Goal: Communication & Community: Answer question/provide support

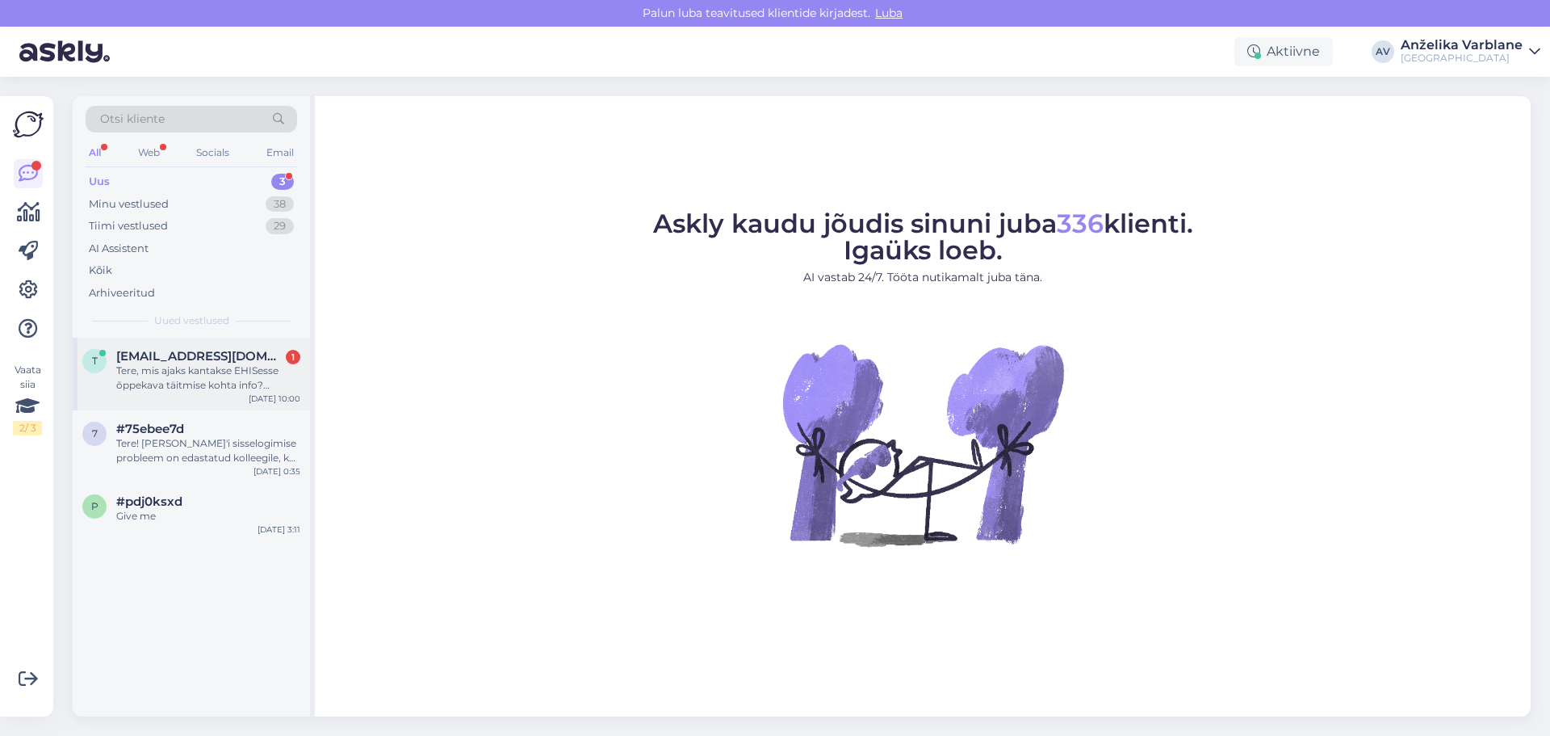
click at [194, 389] on div "Tere, mis ajaks kantakse EHISesse õppekava täitmise kohta info? Vajaduspõhise õ…" at bounding box center [208, 377] width 184 height 29
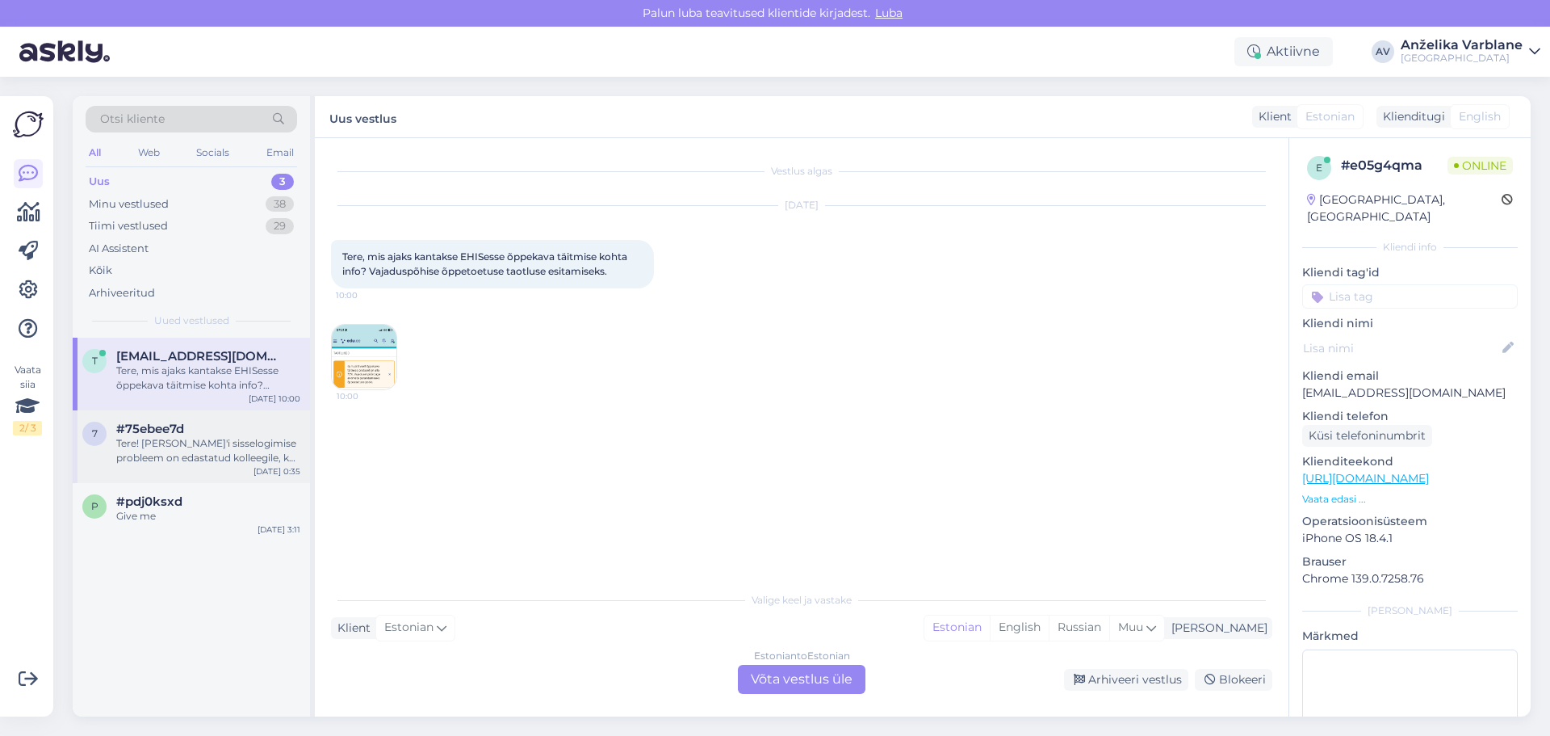
click at [207, 459] on div "Tere! [PERSON_NAME]'i sisselogimise probleem on edastatud kolleegile, kes saab …" at bounding box center [208, 450] width 184 height 29
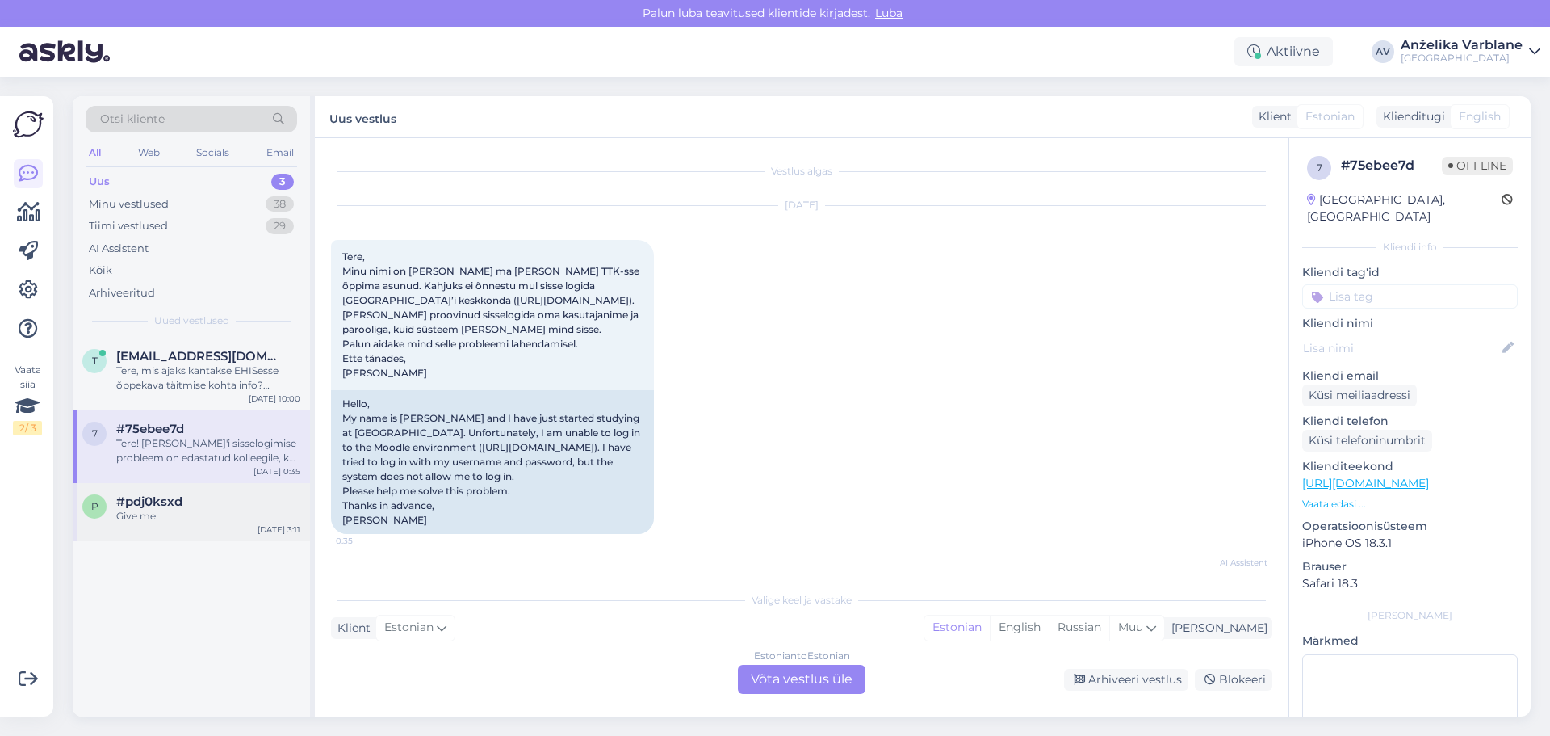
click at [223, 521] on div "Give me" at bounding box center [208, 516] width 184 height 15
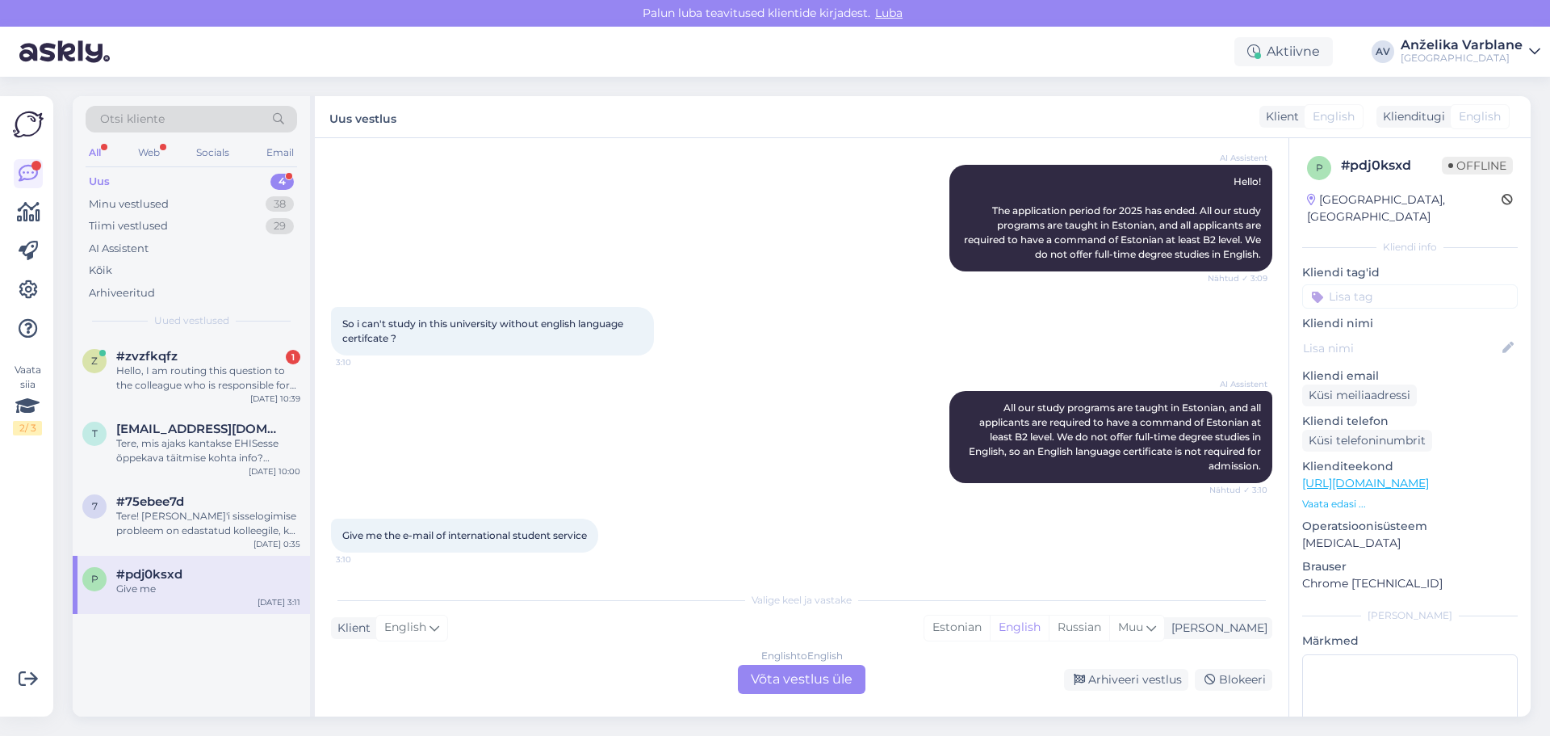
scroll to position [442, 0]
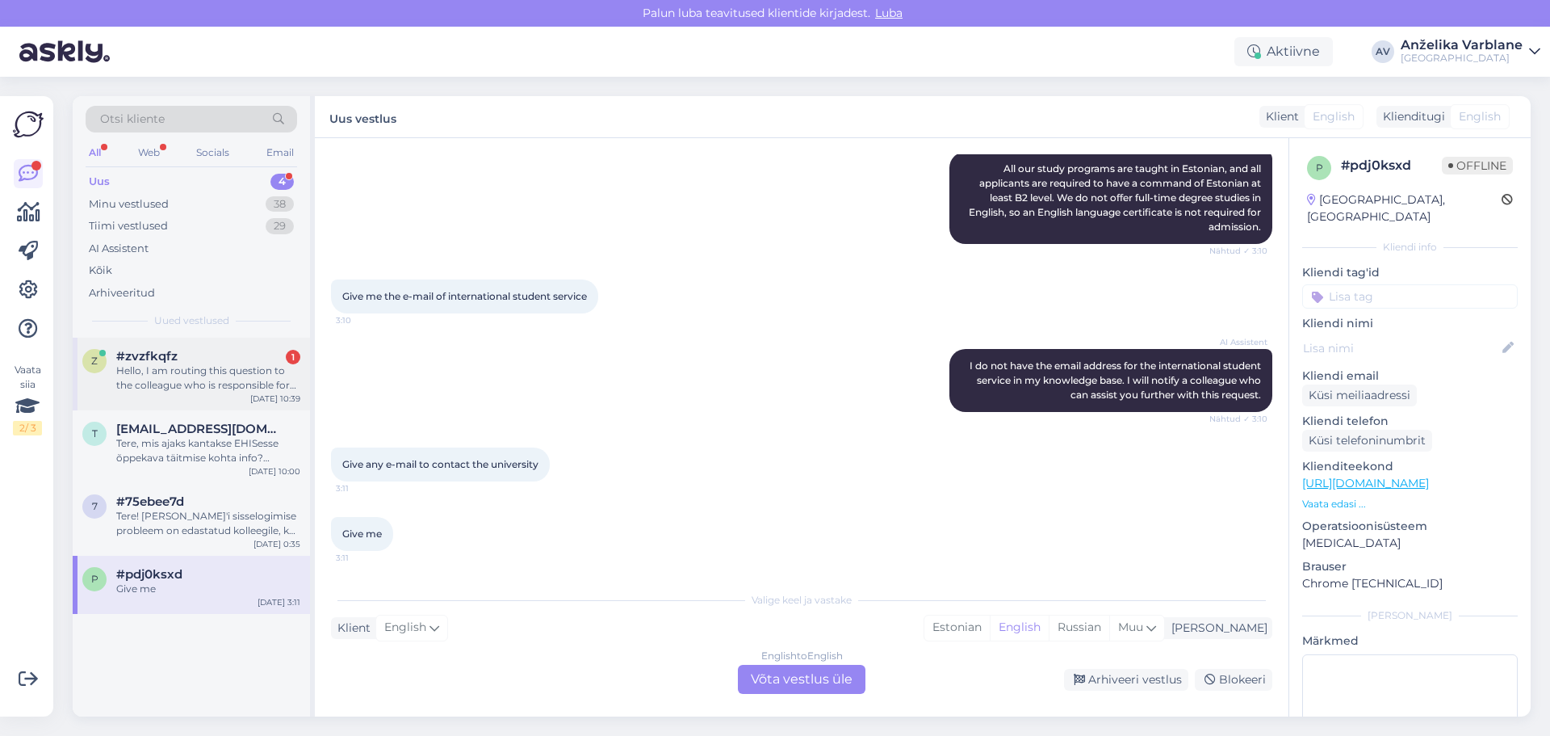
click at [249, 369] on div "Hello, I am routing this question to the colleague who is responsible for this …" at bounding box center [208, 377] width 184 height 29
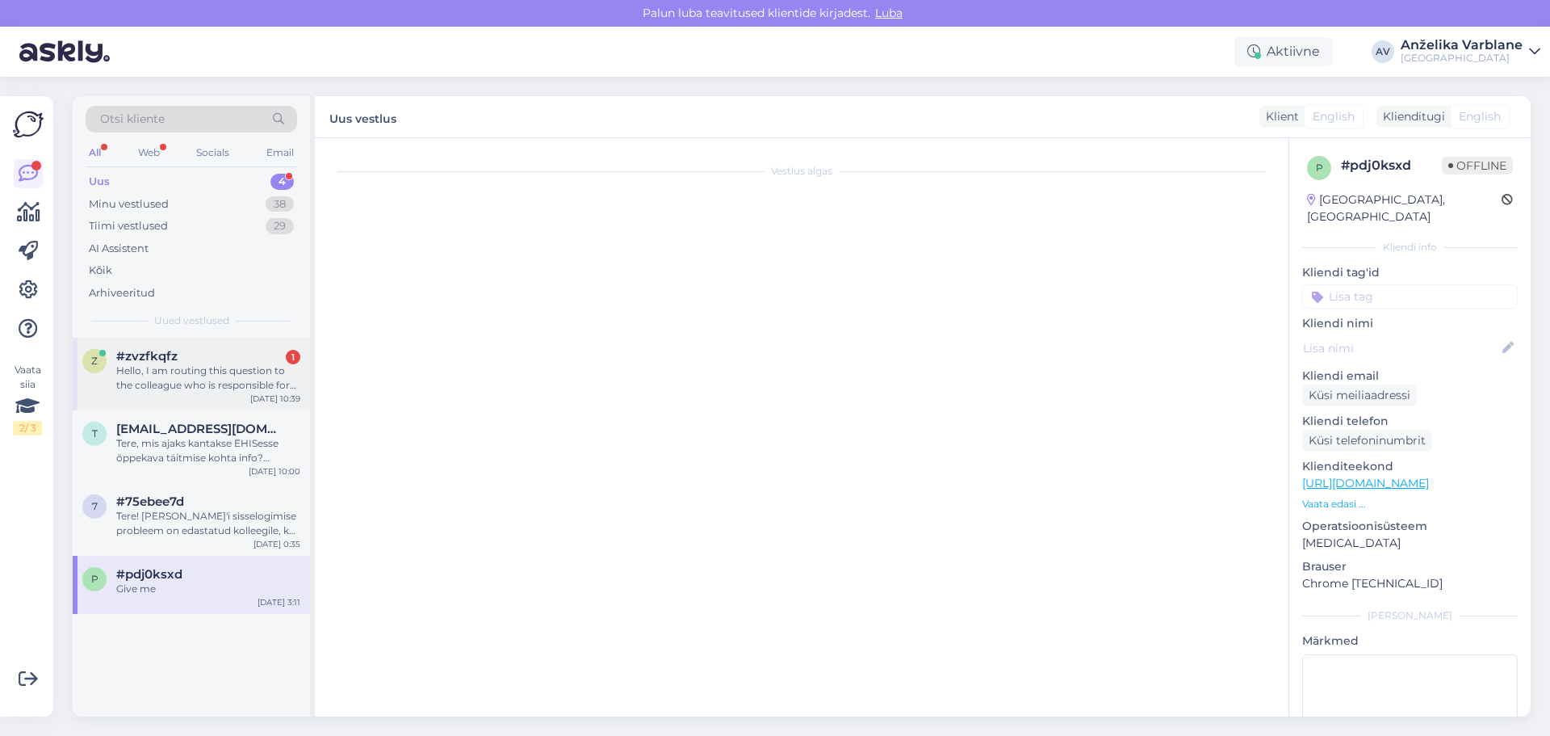
scroll to position [0, 0]
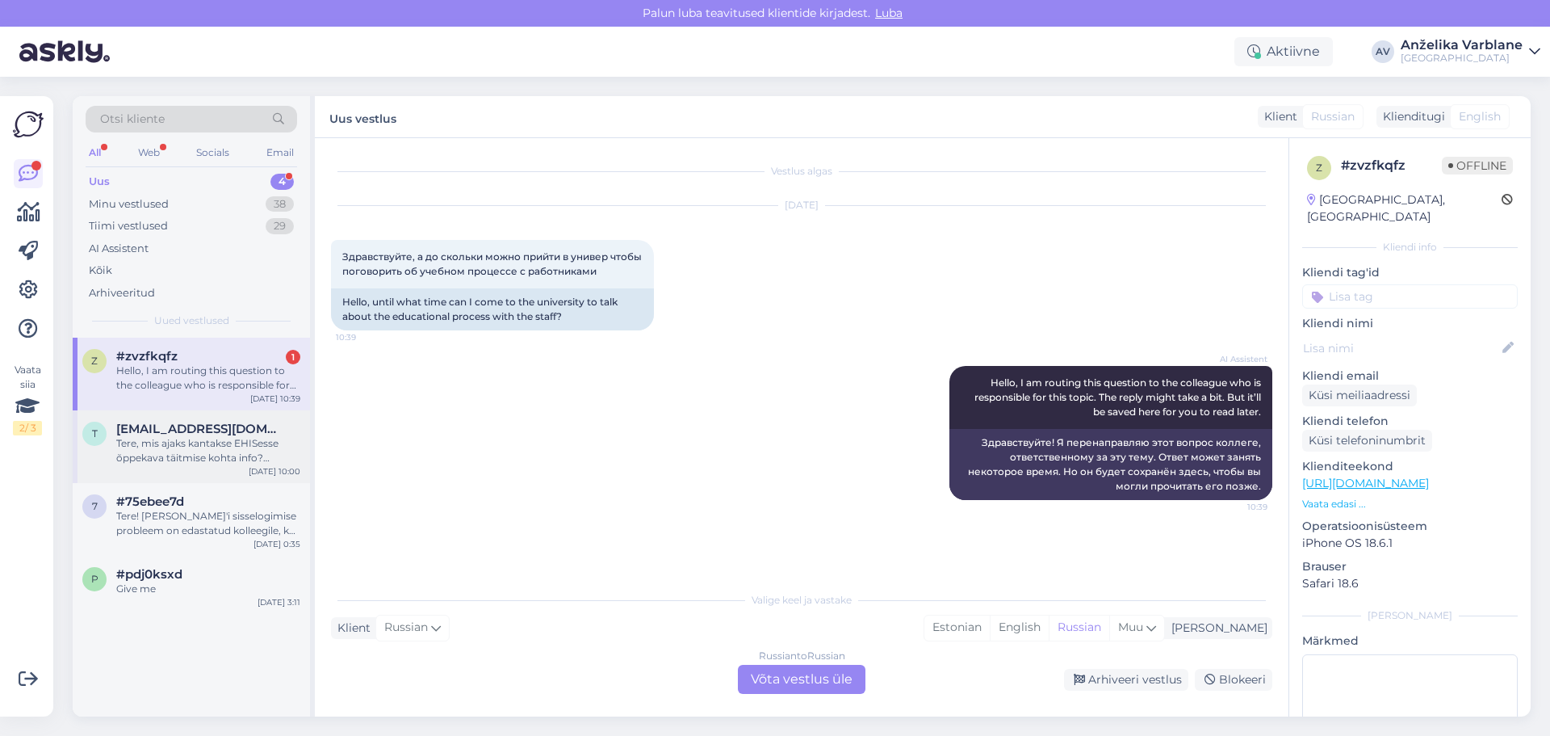
click at [241, 457] on div "Tere, mis ajaks kantakse EHISesse õppekava täitmise kohta info? Vajaduspõhise õ…" at bounding box center [208, 450] width 184 height 29
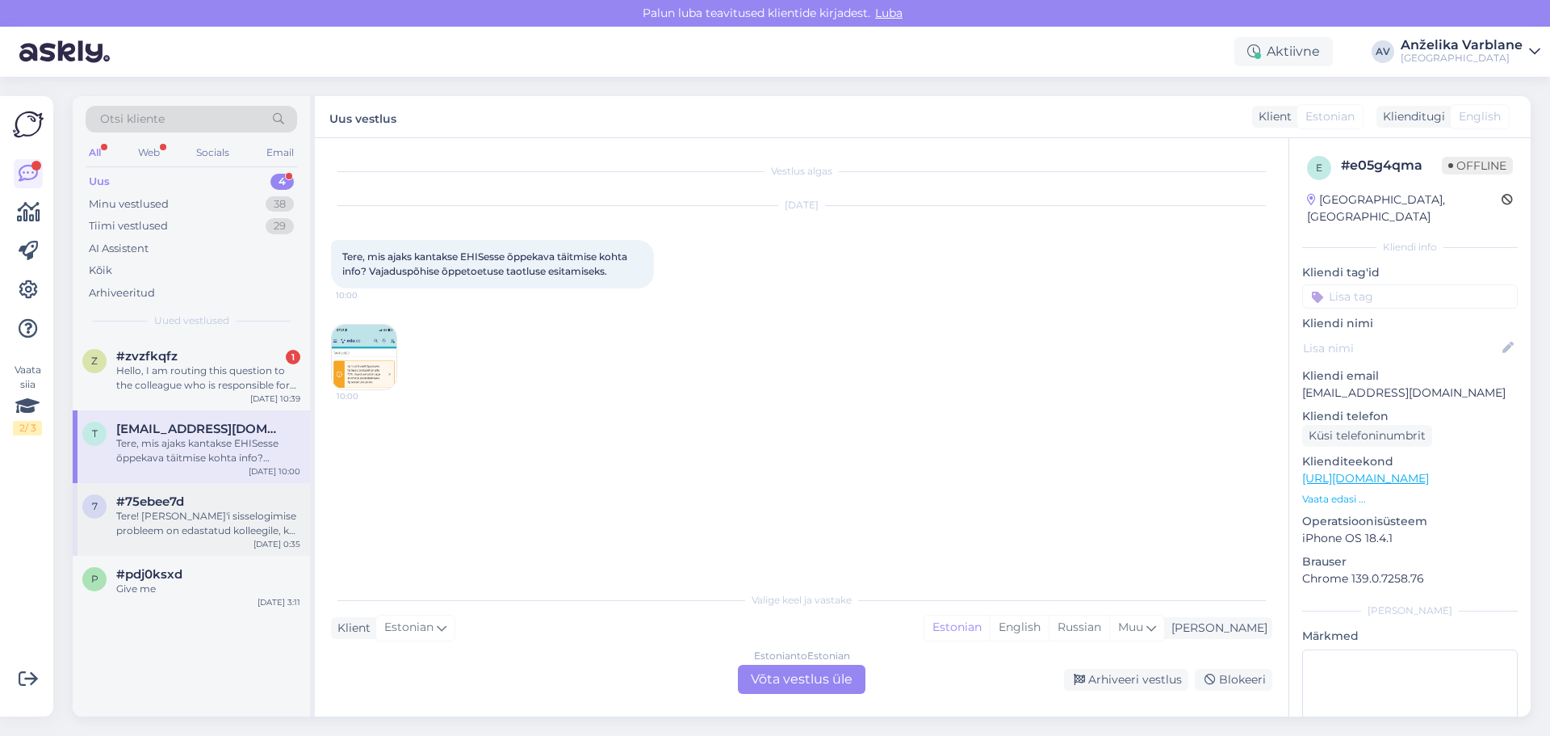
click at [237, 531] on div "Tere! [PERSON_NAME]'i sisselogimise probleem on edastatud kolleegile, kes saab …" at bounding box center [208, 523] width 184 height 29
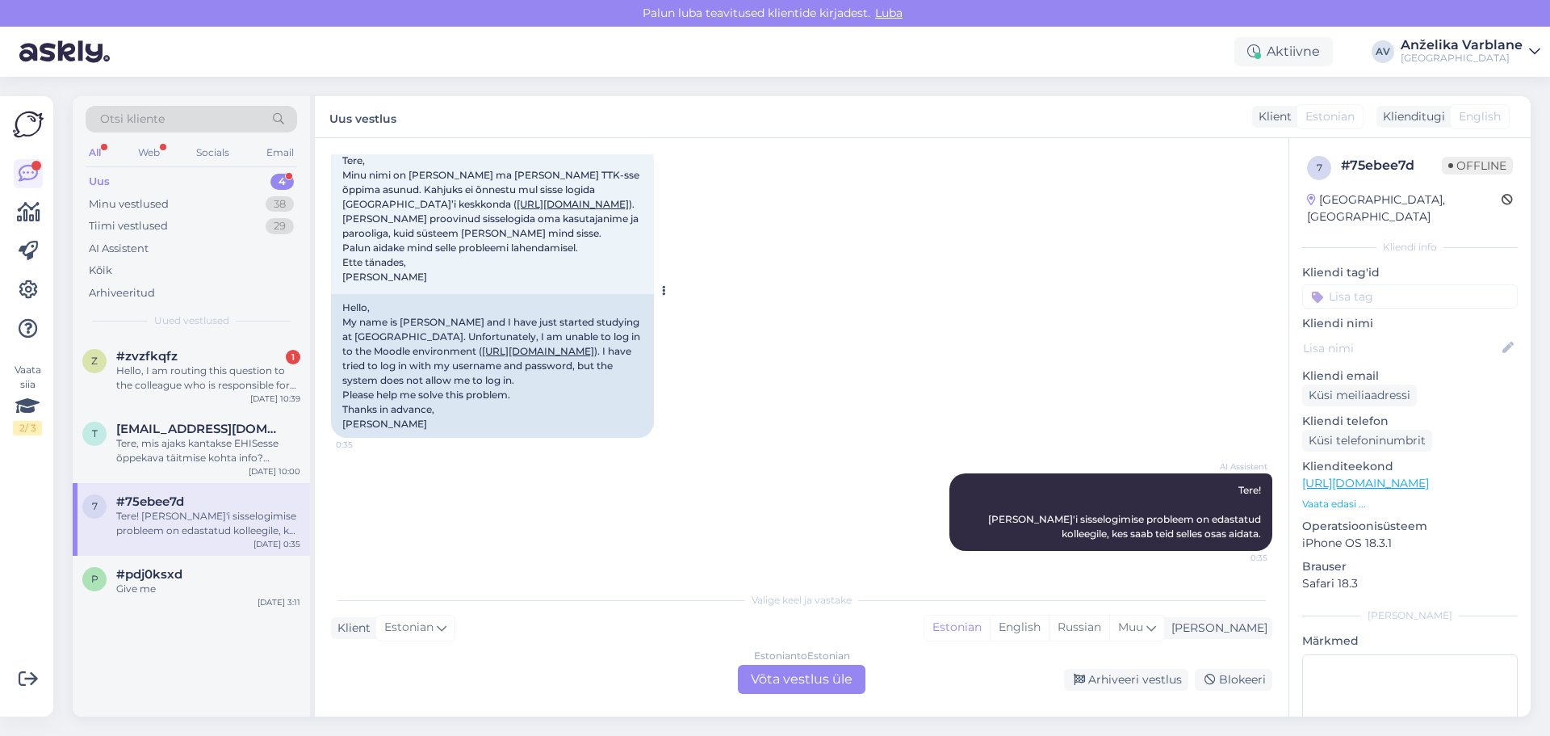
scroll to position [15, 0]
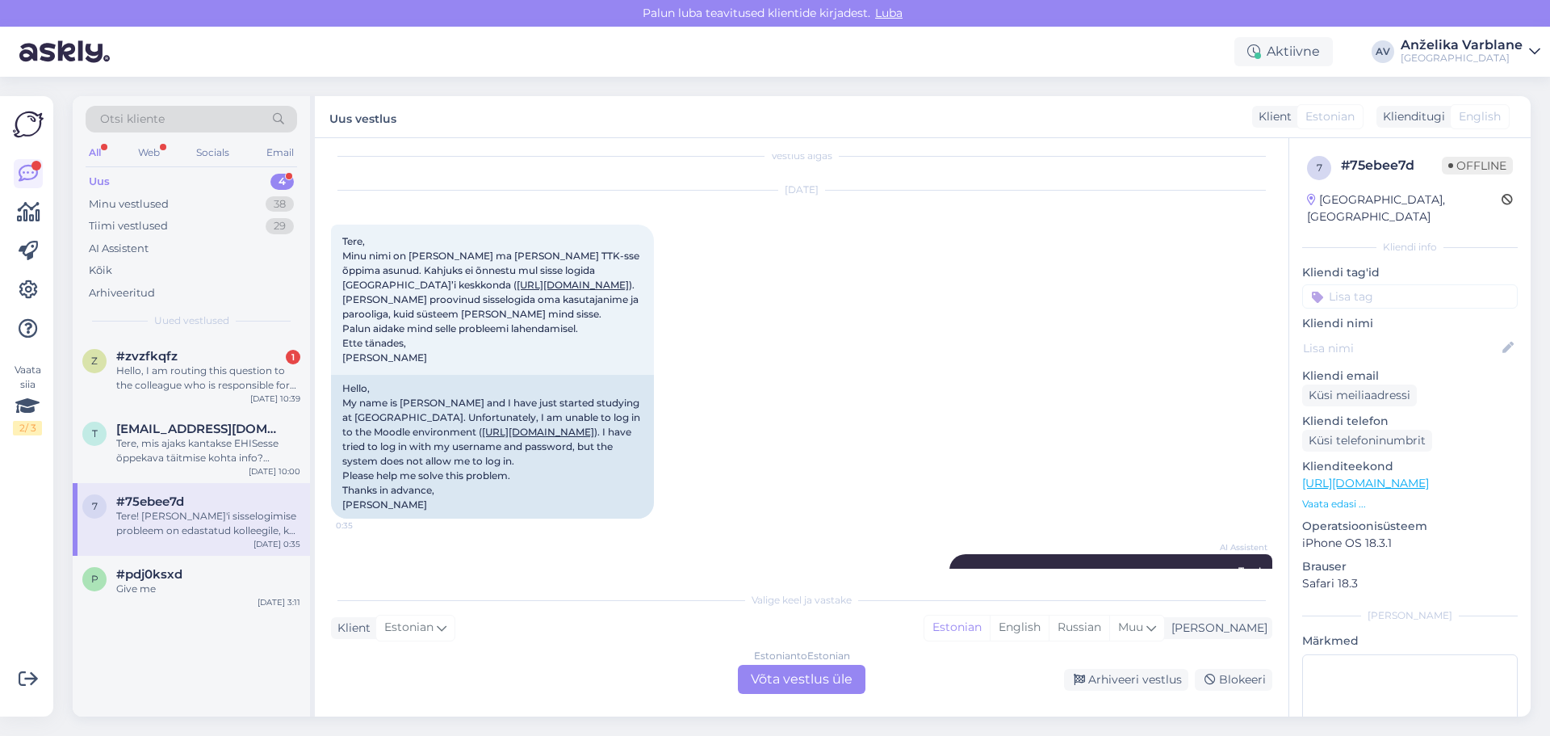
drag, startPoint x: 341, startPoint y: 241, endPoint x: 499, endPoint y: 534, distance: 333.1
click at [499, 534] on div "[DATE] Tere, Minu nimi on [PERSON_NAME] ma [PERSON_NAME] TTK-sse õppima asunud.…" at bounding box center [801, 354] width 941 height 363
click at [373, 345] on span "Tere, Minu nimi on [PERSON_NAME] ma [PERSON_NAME] TTK-sse õppima asunud. Kahjuk…" at bounding box center [492, 299] width 300 height 128
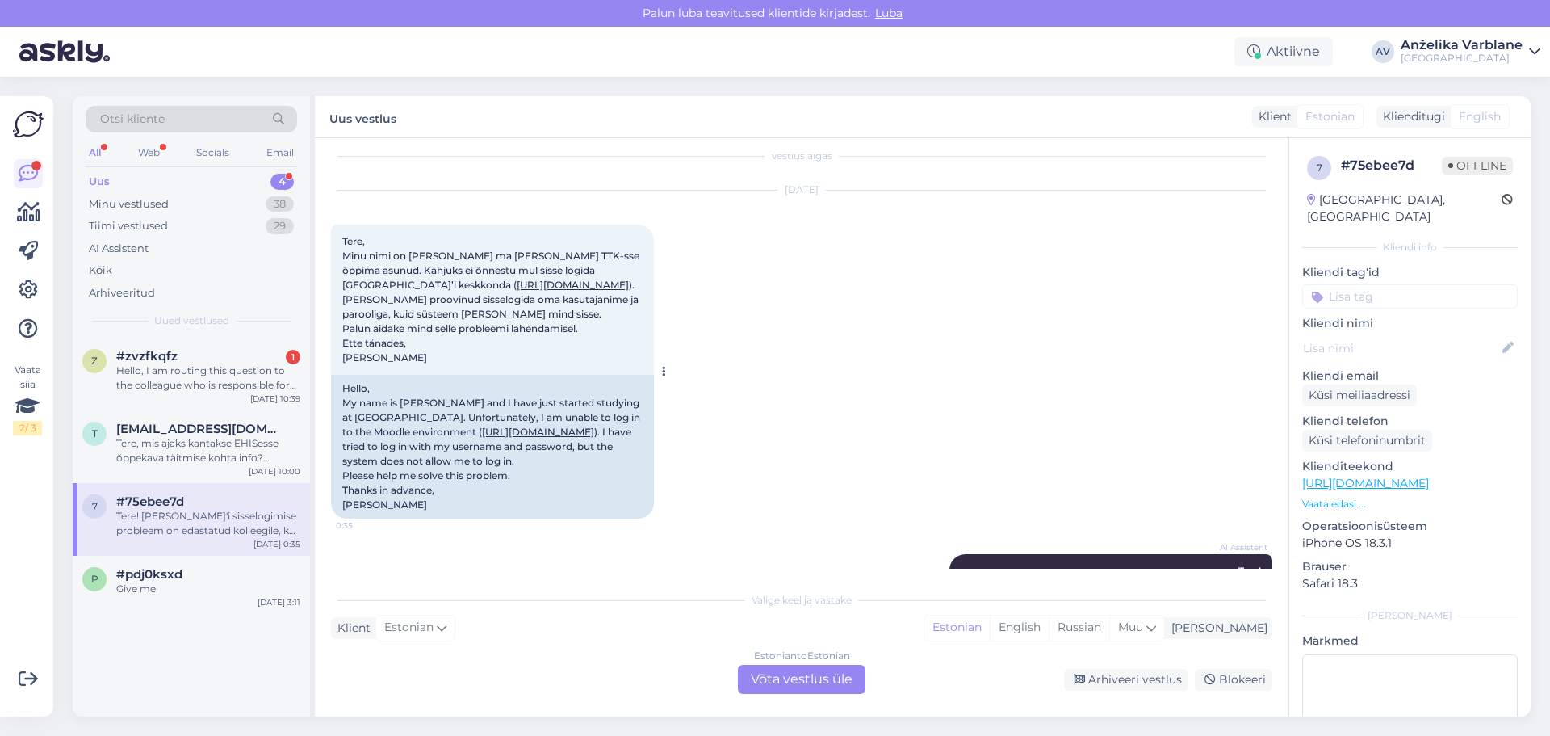
click at [521, 385] on div "Hello, My name is [PERSON_NAME] and I have just started studying at [GEOGRAPHIC…" at bounding box center [492, 447] width 323 height 144
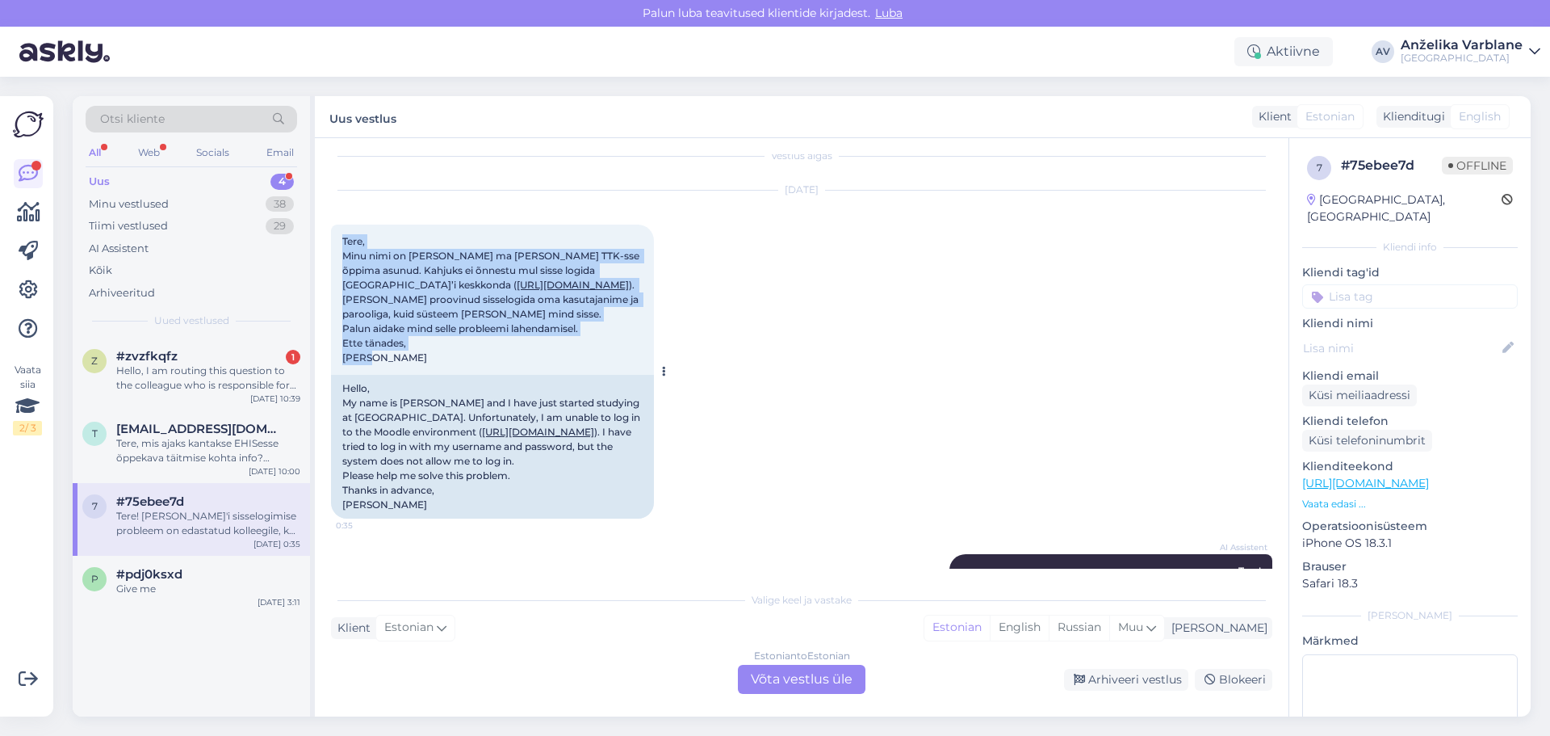
drag, startPoint x: 493, startPoint y: 364, endPoint x: 337, endPoint y: 243, distance: 197.3
click at [337, 243] on div "Tere, Minu nimi on [PERSON_NAME] ma [PERSON_NAME] TTK-sse õppima asunud. Kahjuk…" at bounding box center [492, 299] width 323 height 150
copy span "Tere, Minu nimi on [PERSON_NAME] ma [PERSON_NAME] TTK-sse õppima asunud. Kahjuk…"
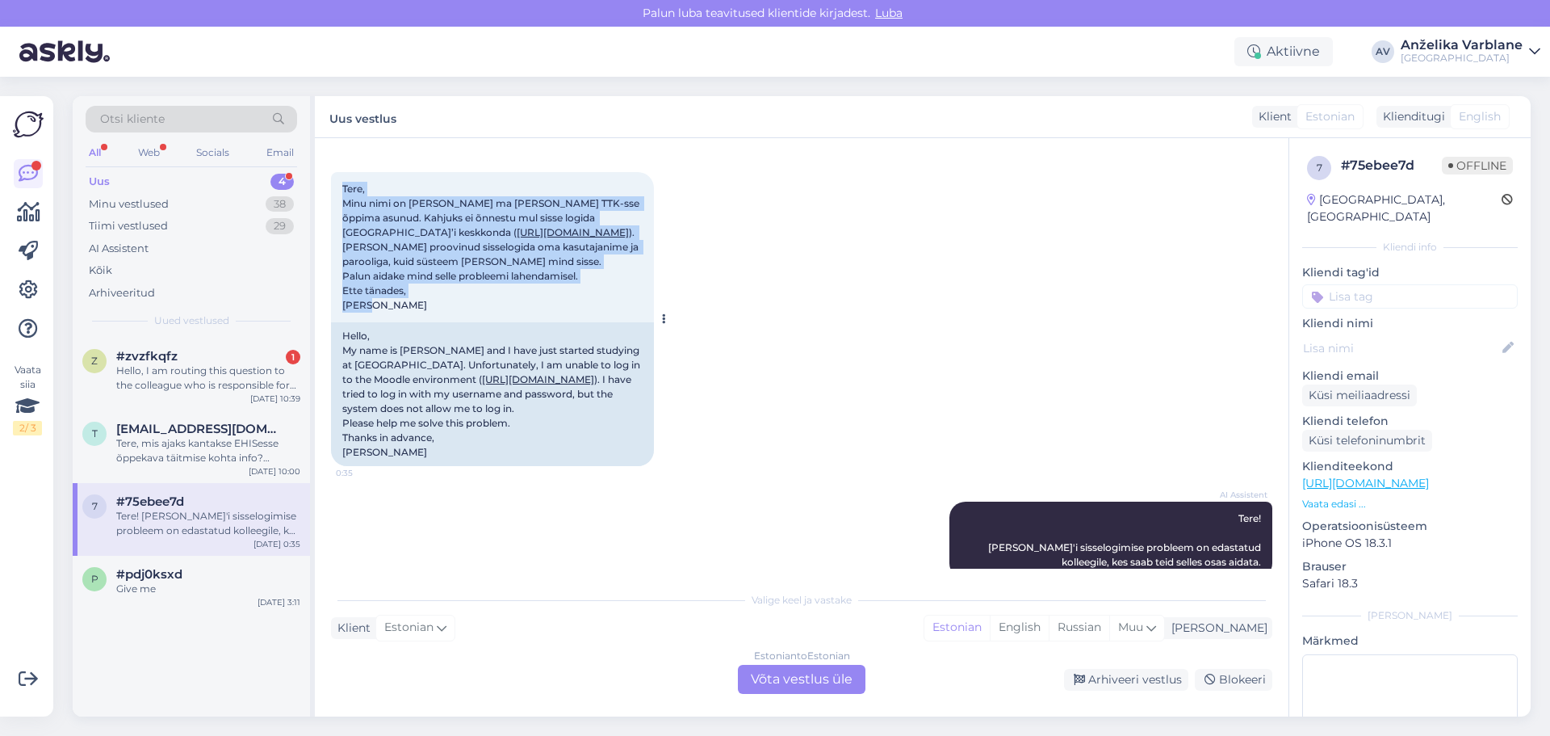
scroll to position [96, 0]
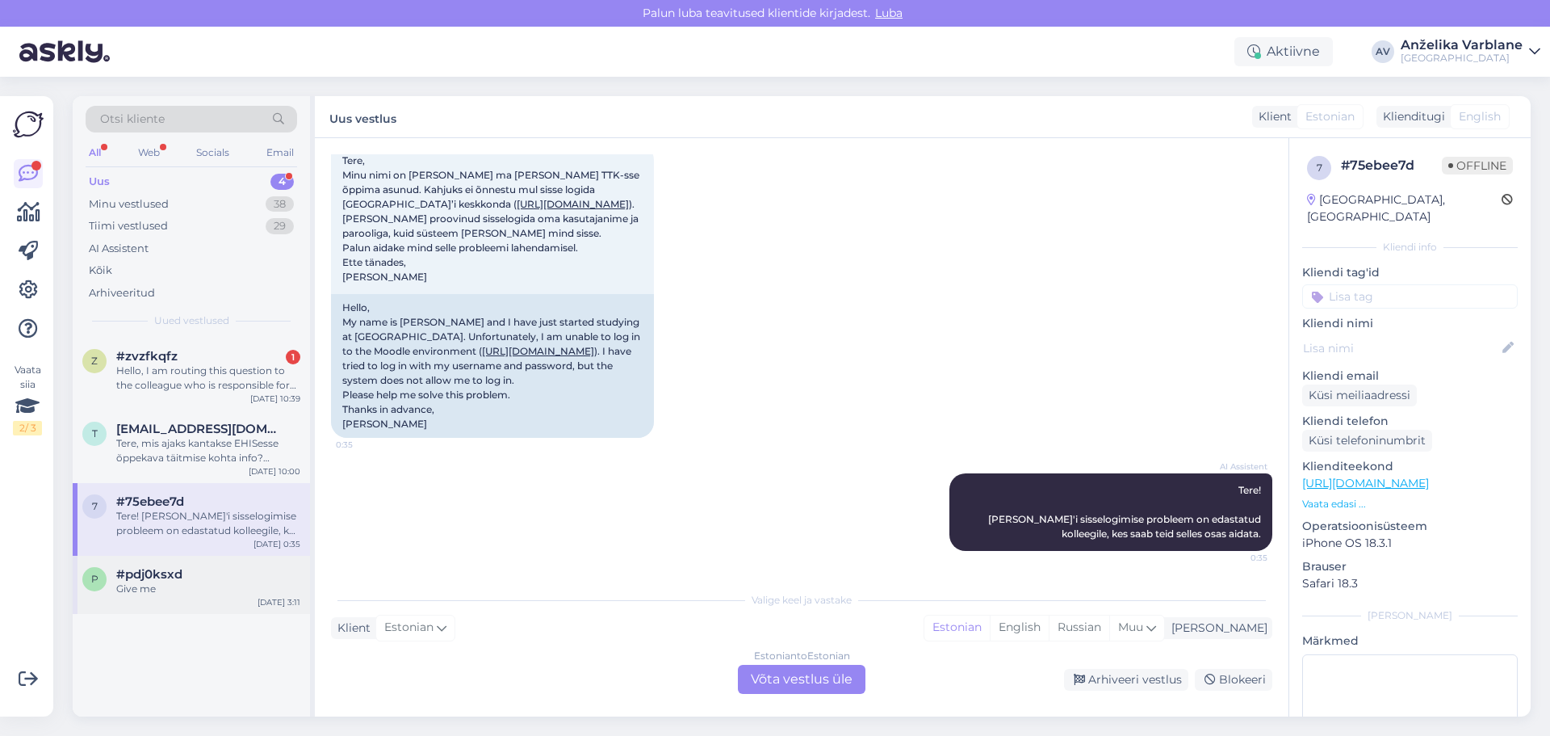
click at [199, 593] on div "Give me" at bounding box center [208, 588] width 184 height 15
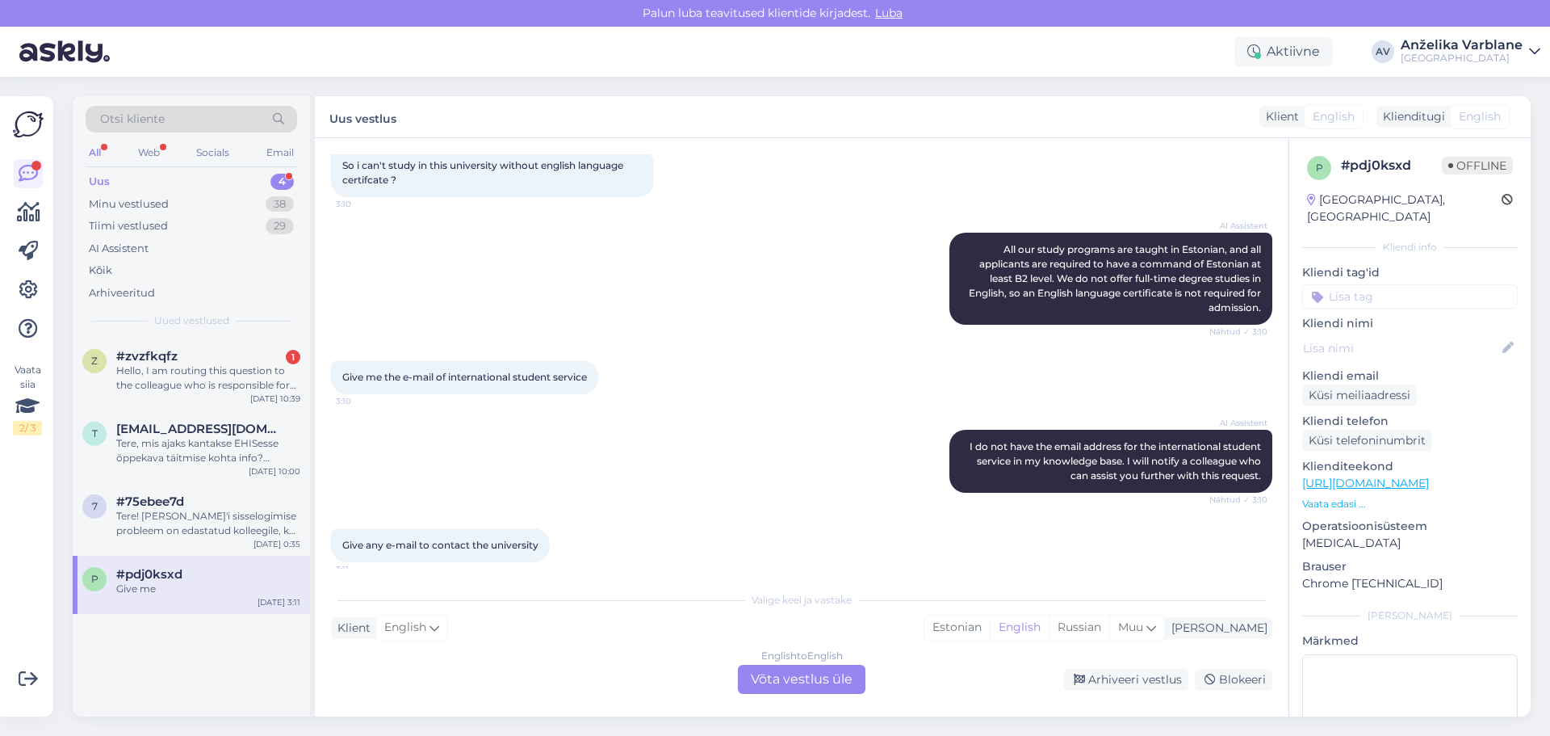
scroll to position [442, 0]
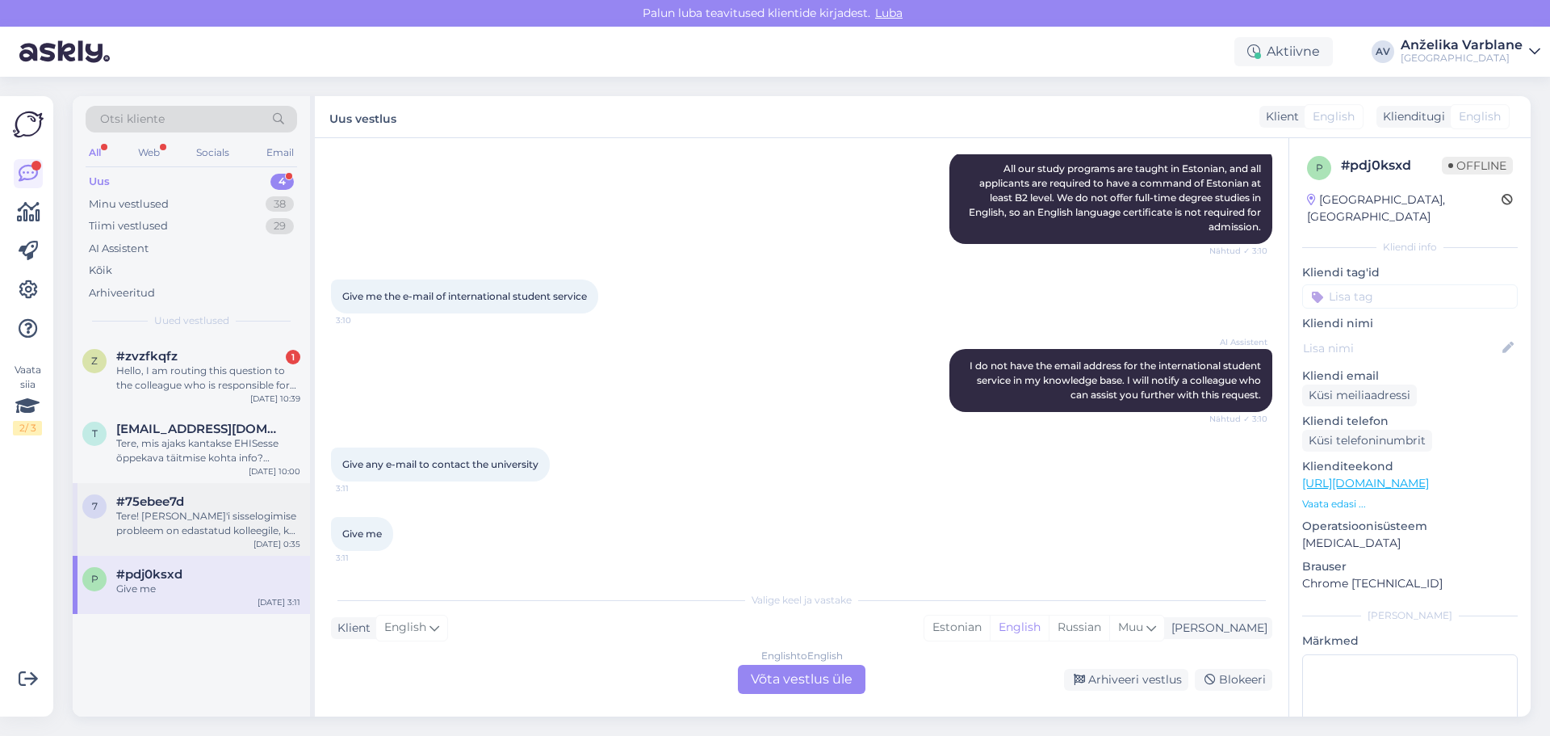
click at [209, 528] on div "Tere! [PERSON_NAME]'i sisselogimise probleem on edastatud kolleegile, kes saab …" at bounding box center [208, 523] width 184 height 29
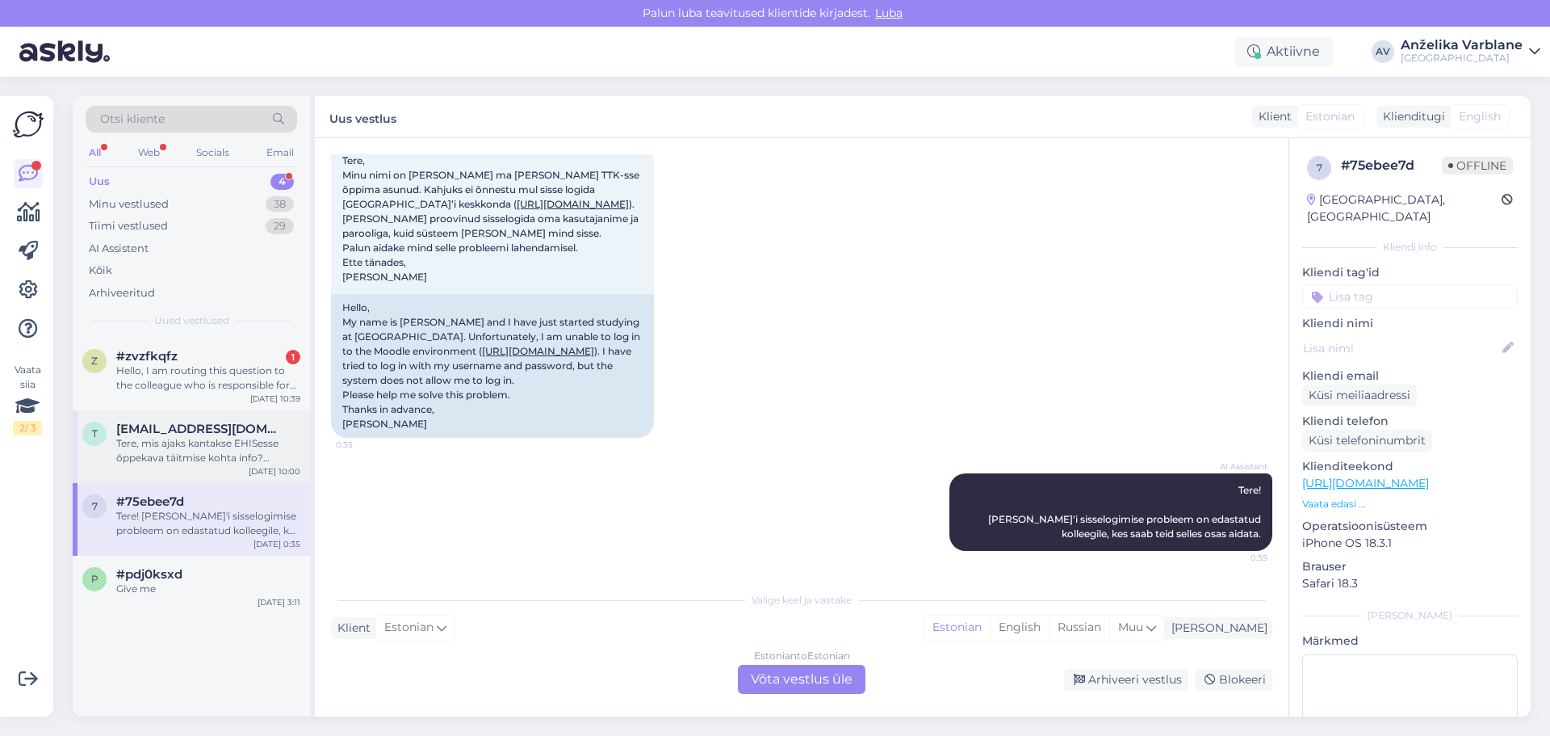
click at [228, 430] on span "[EMAIL_ADDRESS][DOMAIN_NAME]" at bounding box center [200, 428] width 168 height 15
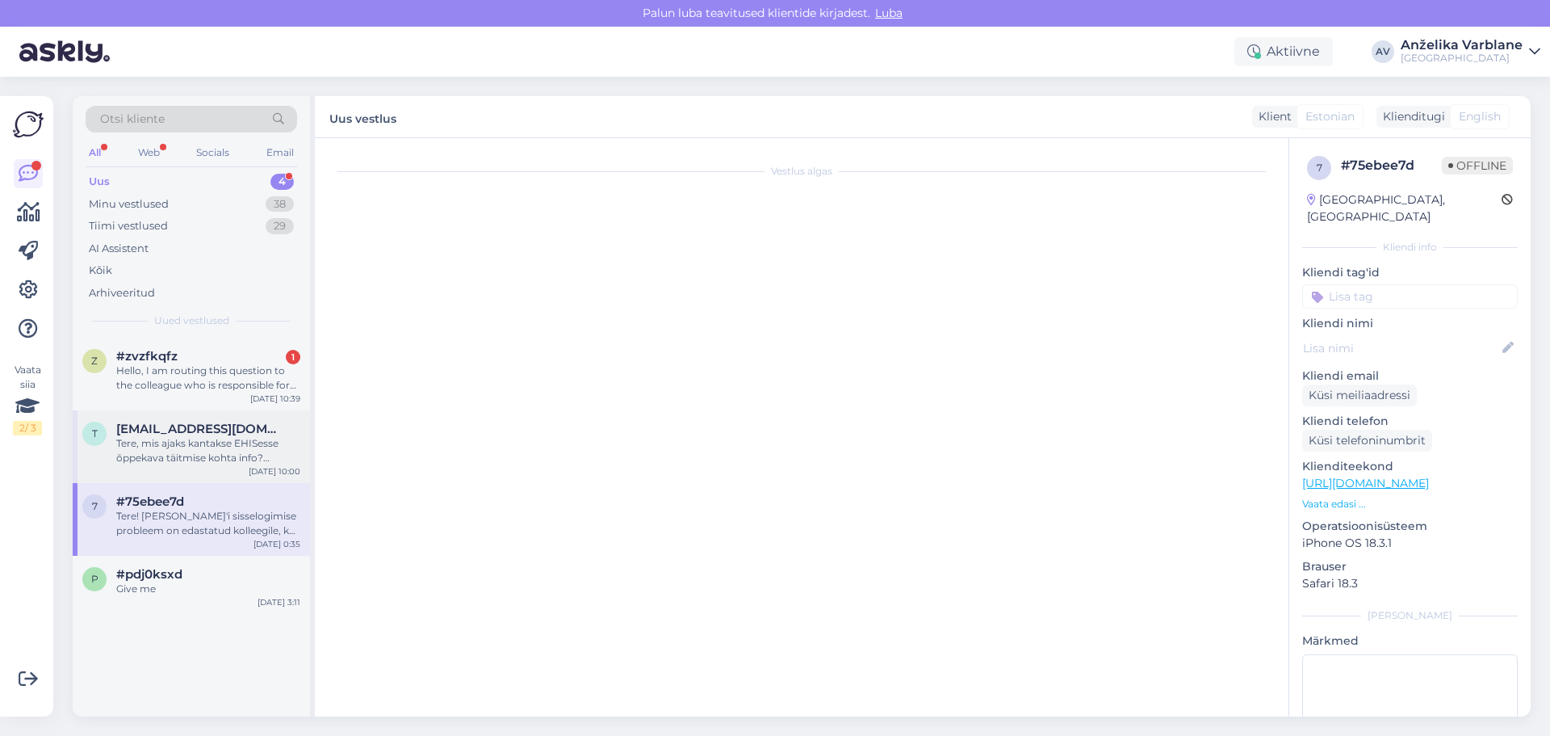
scroll to position [0, 0]
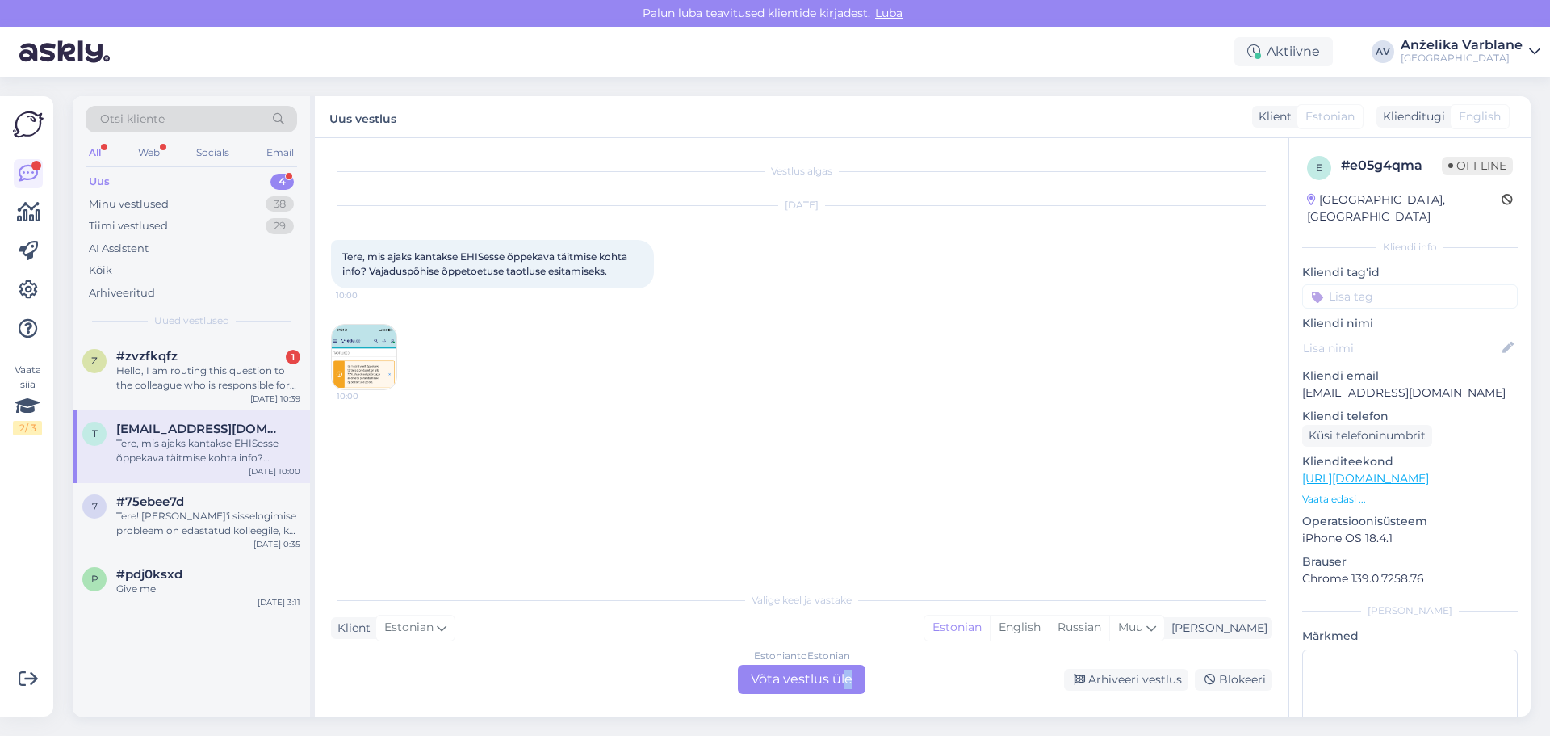
click at [848, 681] on div "Estonian to Estonian Võta vestlus üle" at bounding box center [802, 678] width 128 height 29
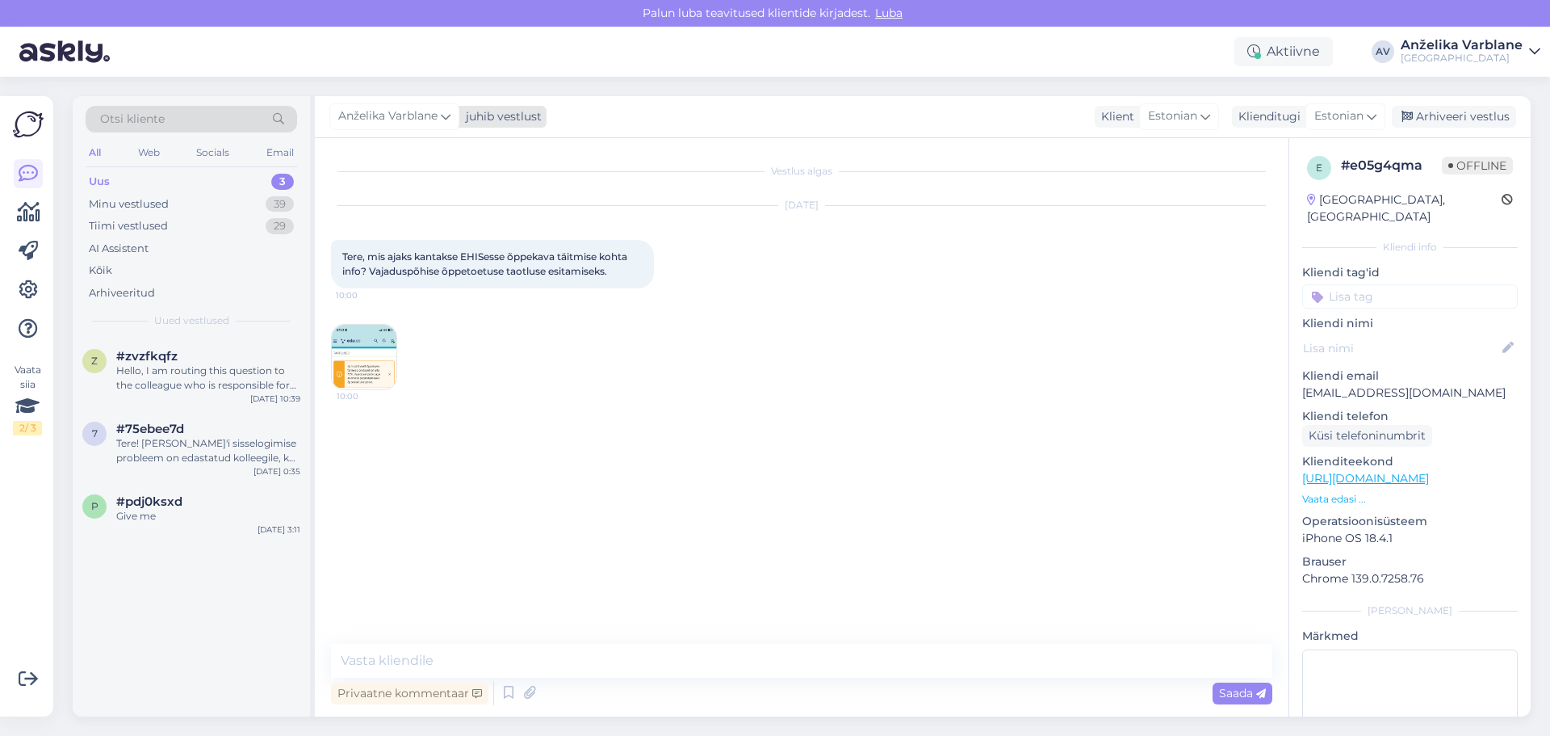
click at [428, 115] on span "Anželika Varblane" at bounding box center [387, 116] width 99 height 18
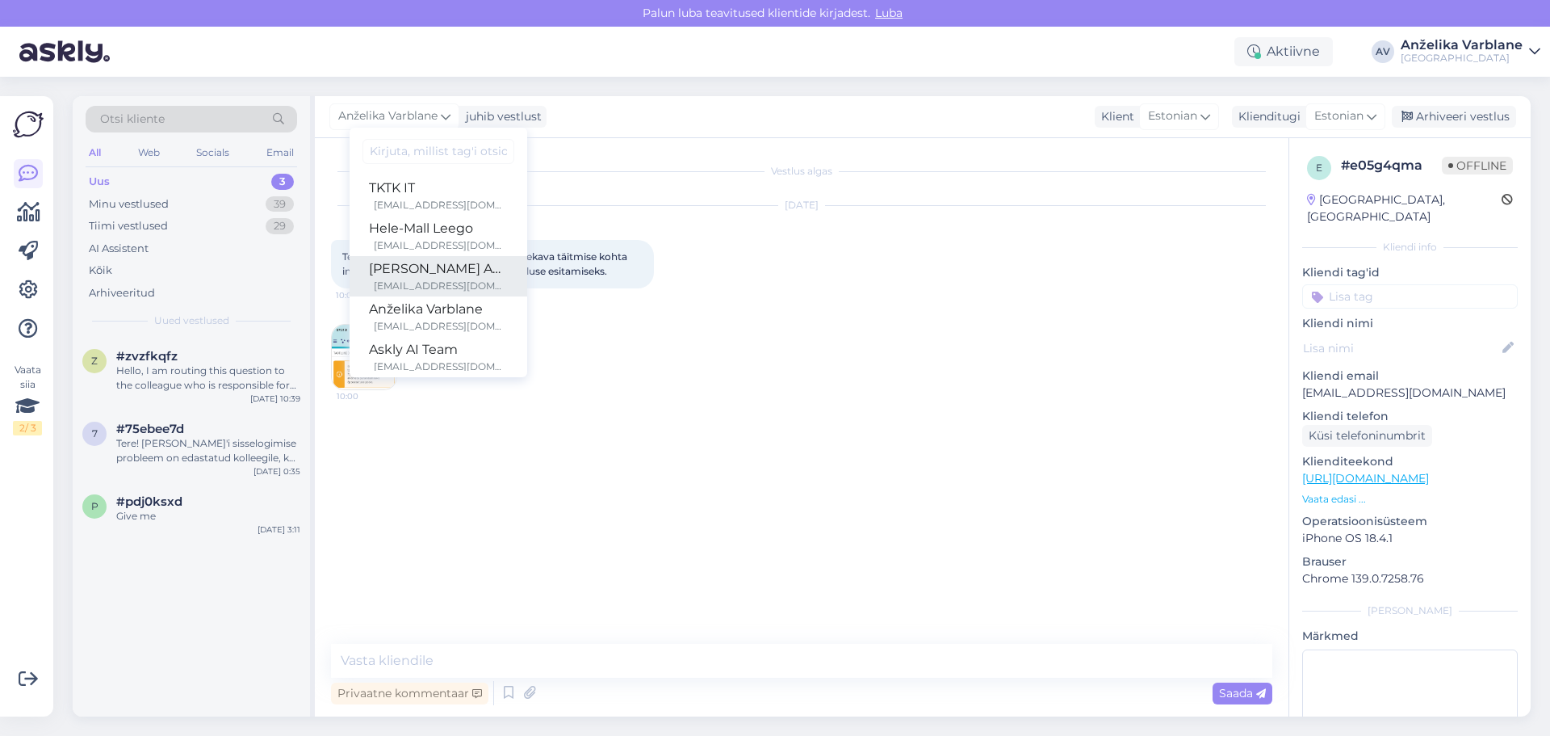
click at [451, 278] on div "[PERSON_NAME] Aedviir [EMAIL_ADDRESS][DOMAIN_NAME]" at bounding box center [438, 276] width 139 height 34
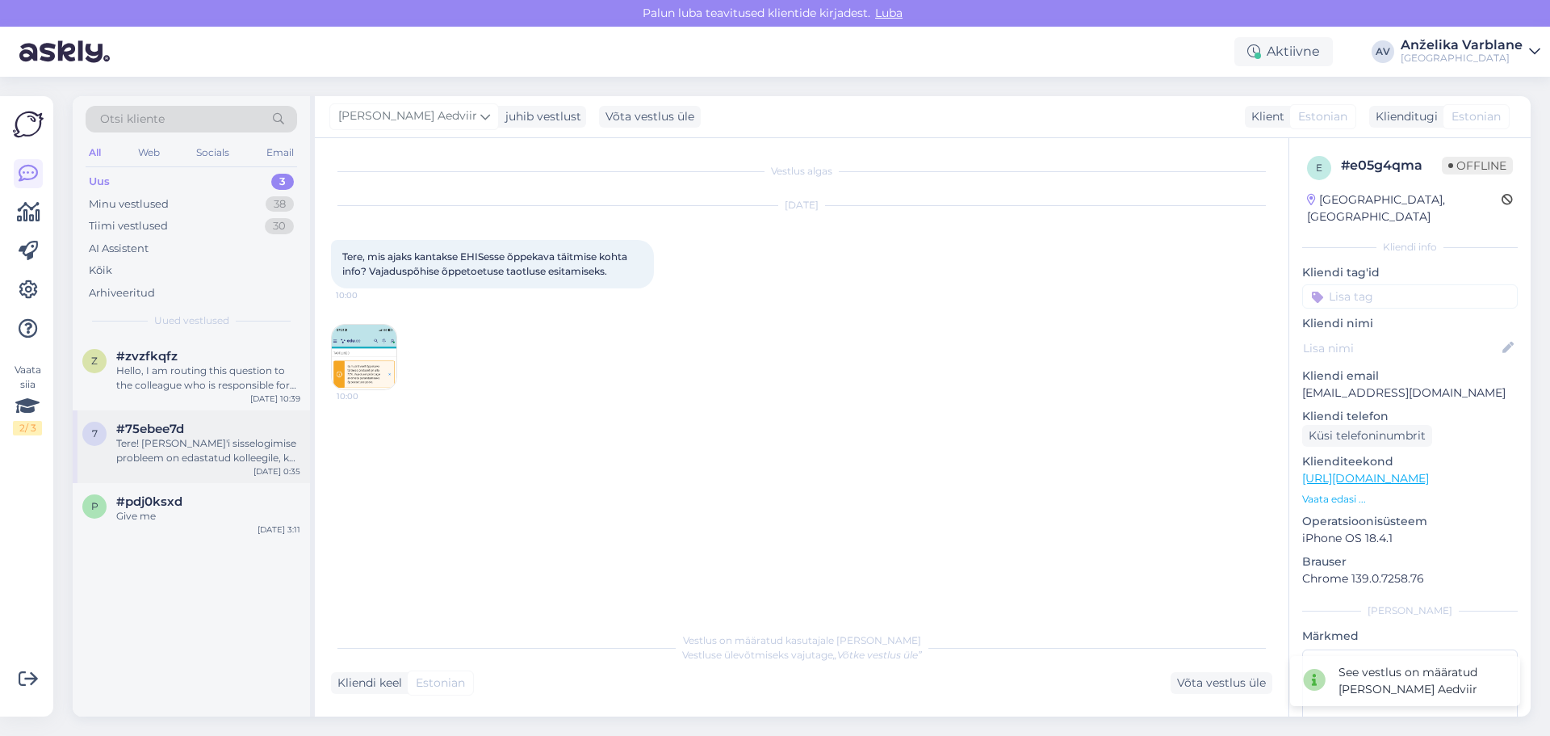
click at [227, 435] on div "#75ebee7d" at bounding box center [208, 428] width 184 height 15
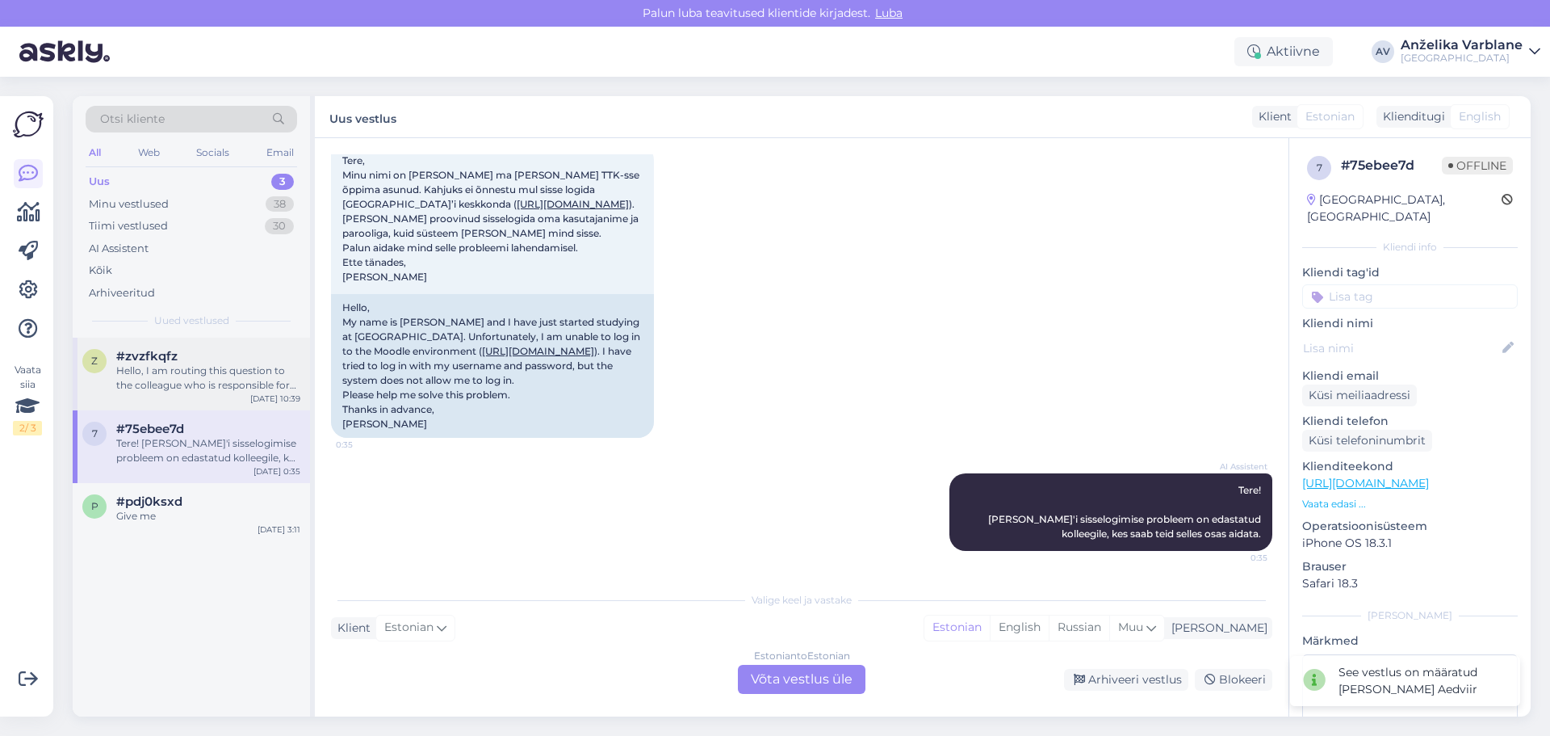
click at [229, 383] on div "Hello, I am routing this question to the colleague who is responsible for this …" at bounding box center [208, 377] width 184 height 29
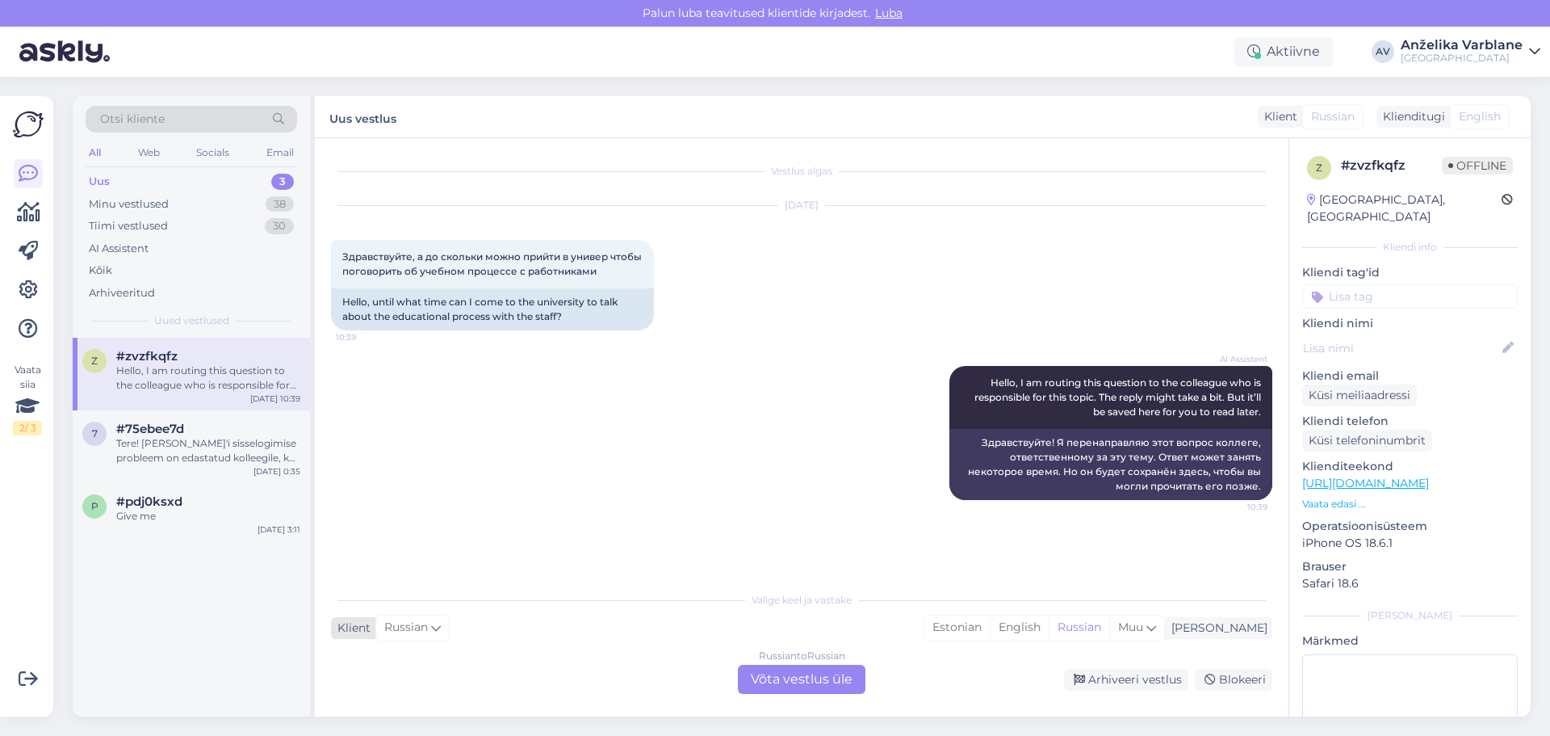
click at [411, 626] on span "Russian" at bounding box center [406, 627] width 44 height 18
click at [834, 517] on div "AI Assistent Hello, I am routing this question to the colleague who is responsi…" at bounding box center [801, 433] width 941 height 170
click at [990, 628] on div "Estonian" at bounding box center [956, 627] width 65 height 24
click at [807, 682] on div "Russian to Estonian Võta vestlus üle" at bounding box center [802, 678] width 128 height 29
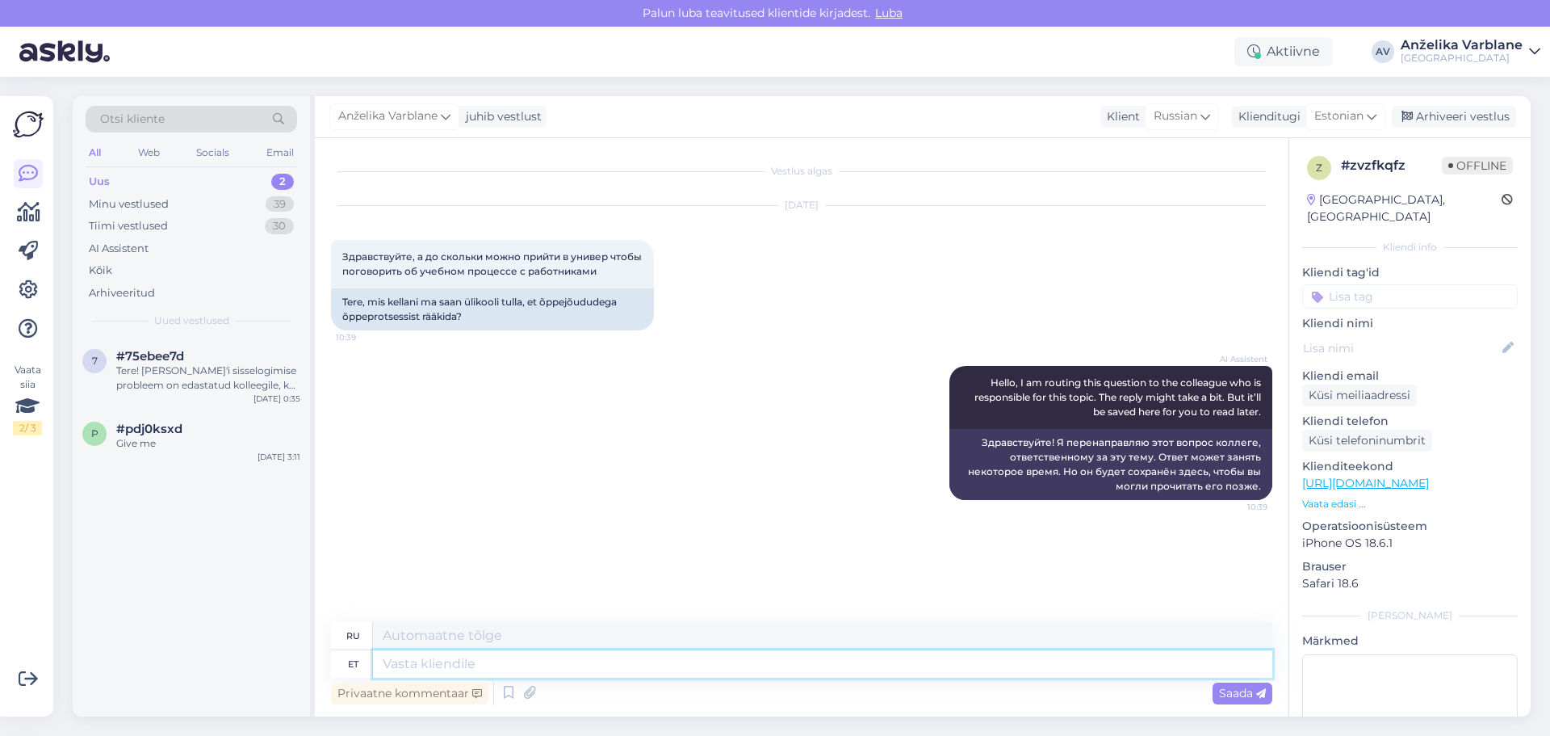
click at [599, 663] on textarea at bounding box center [822, 663] width 899 height 27
type textarea "Tere!"
type textarea "Привет!"
type textarea "Tere! Reeglina"
type textarea "Привет! Как правило."
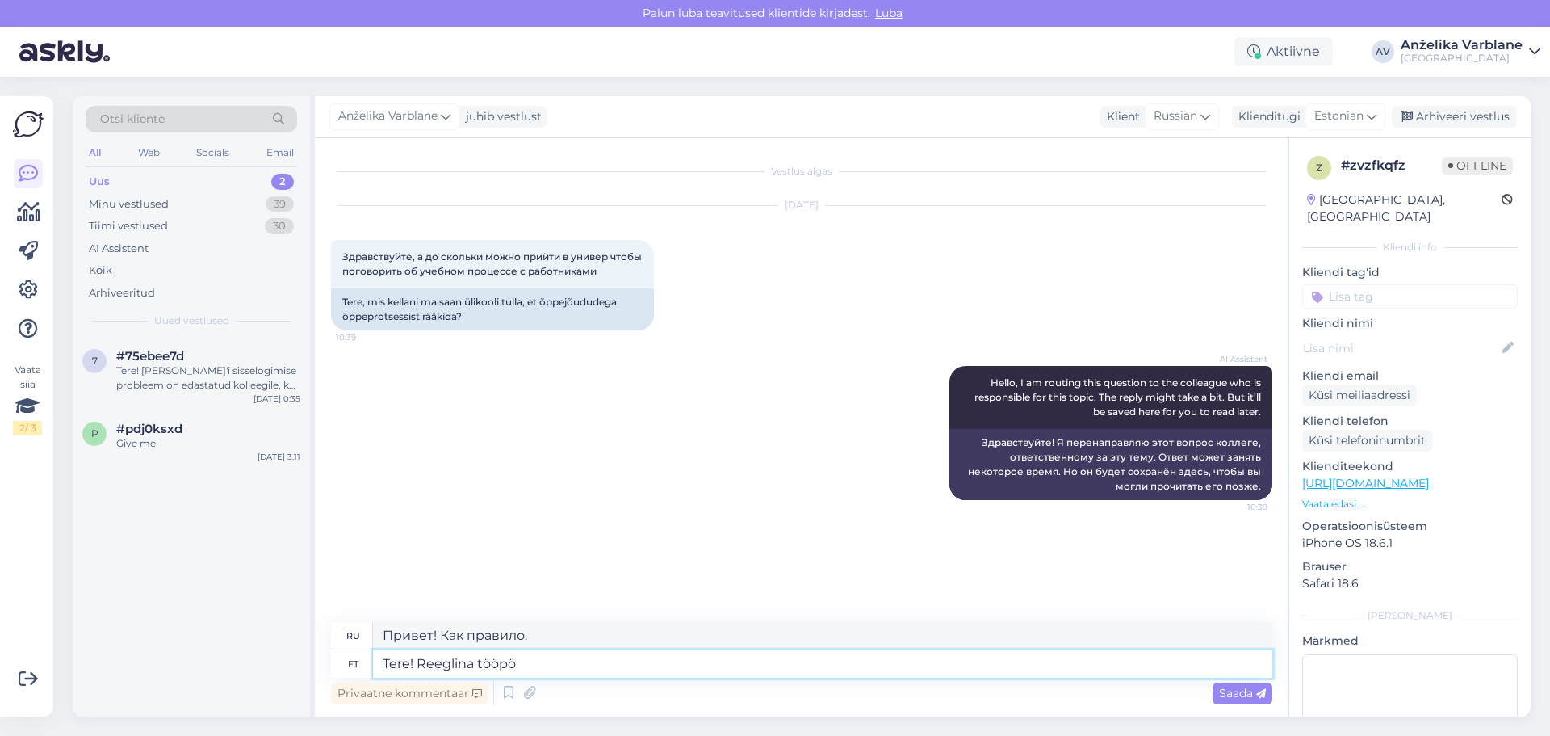
type textarea "Tere! Reeglina tööp"
type textarea "Здравствуйте! Как правило, рабочие дни."
type textarea "Tere! Reeglina tööpäev"
type textarea "Здравствуйте! Обычно это рабочий день."
type textarea "Tere! Reeglina tööpäev lõpeb"
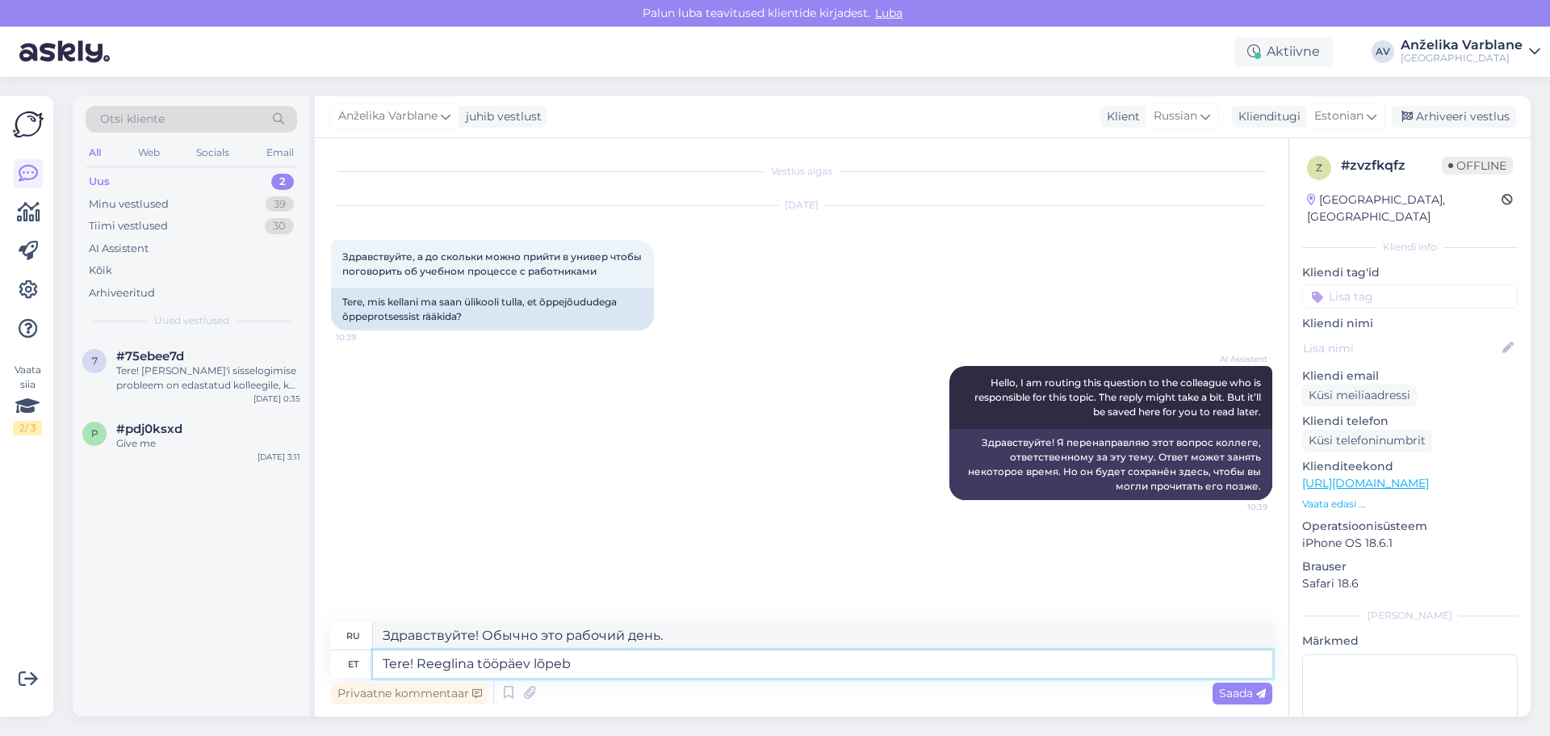
type textarea "Здравствуйте! Как правило, рабочий день заканчивается"
type textarea "Tere! Reeglina tööpäev lõpeb [PERSON_NAME] 1"
type textarea "Здравствуйте! Как правило, рабочий день заканчивается в"
type textarea "Tere! Reeglina tööpäev lõpeb [PERSON_NAME] 16.30"
type textarea "Здравствуйте! Как правило, рабочий день заканчивается в 16.30 ."
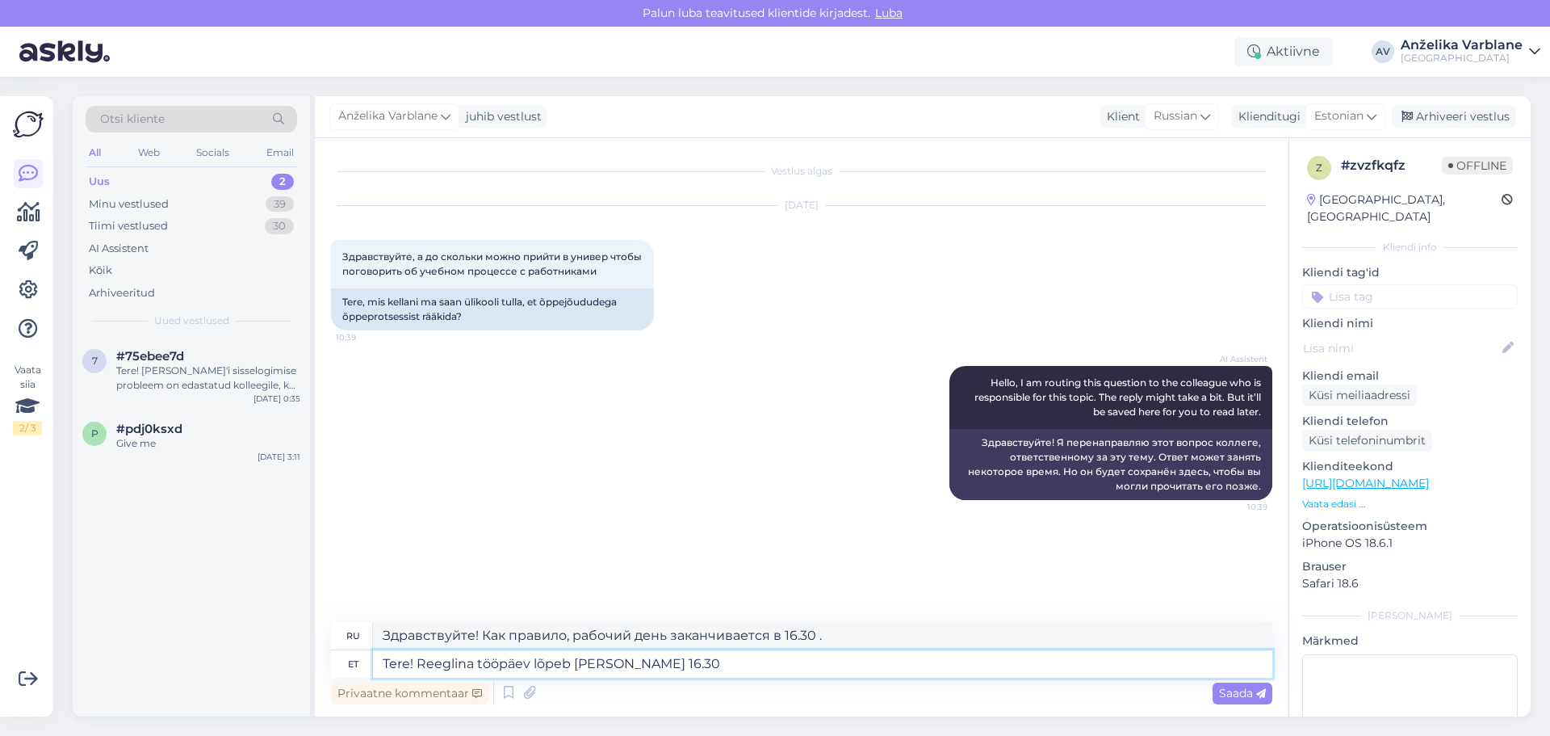
drag, startPoint x: 574, startPoint y: 661, endPoint x: 534, endPoint y: 654, distance: 40.2
click at [534, 654] on textarea "Tere! Reeglina tööpäev lõpeb [PERSON_NAME] 16.30" at bounding box center [822, 663] width 899 height 27
type textarea "Tere! Reeglina lõpeb tööpäev kell 16.30"
click at [534, 668] on textarea "Tere! Reeglina lõpeb tööpäev kell 16.30" at bounding box center [822, 663] width 899 height 27
type textarea "Здравствуйте! Как правило, рабочий день заканчивается в 16.30"
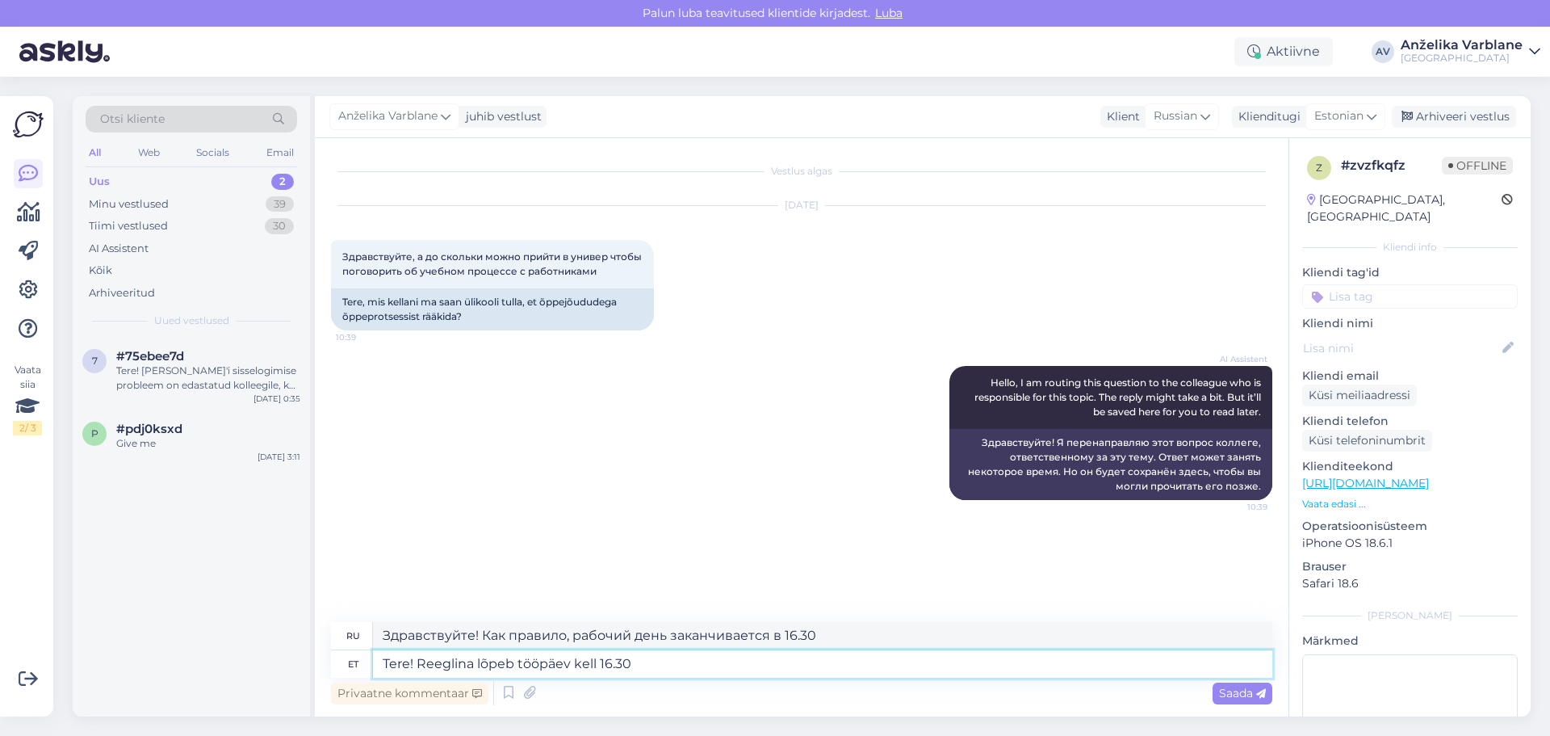
click at [647, 664] on textarea "Tere! Reeglina lõpeb tööpäev kell 16.30" at bounding box center [822, 663] width 899 height 27
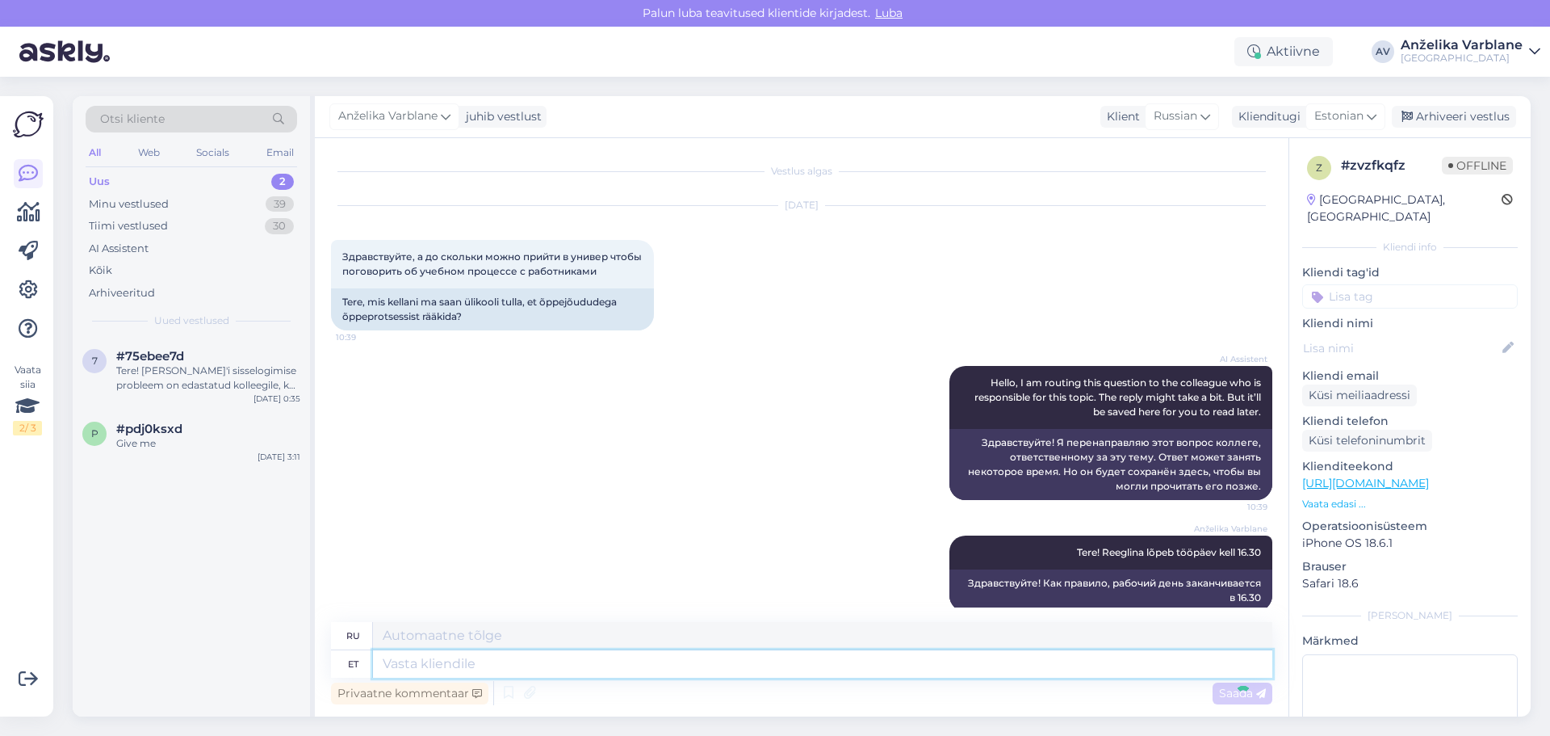
scroll to position [22, 0]
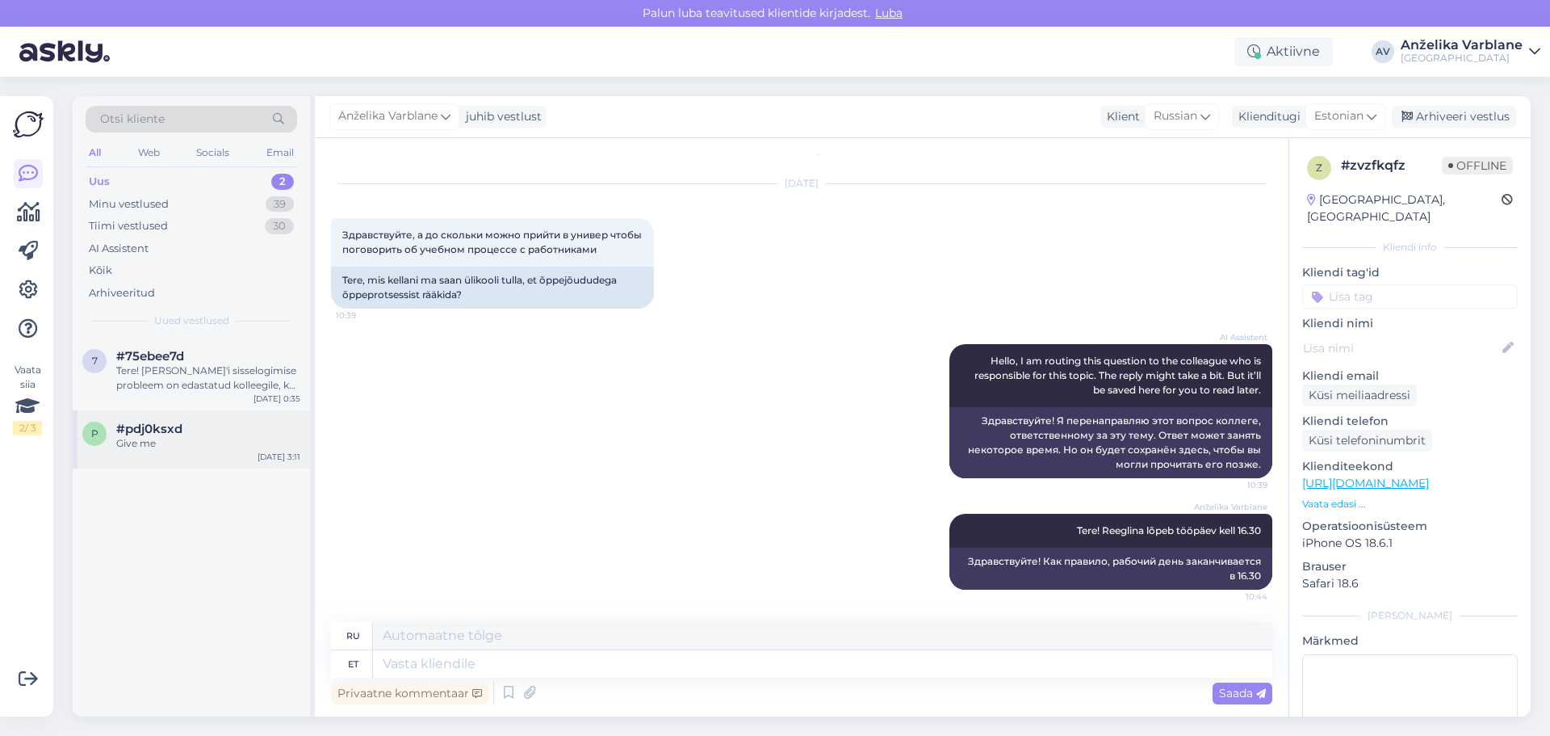
click at [174, 431] on span "#pdj0ksxd" at bounding box center [149, 428] width 66 height 15
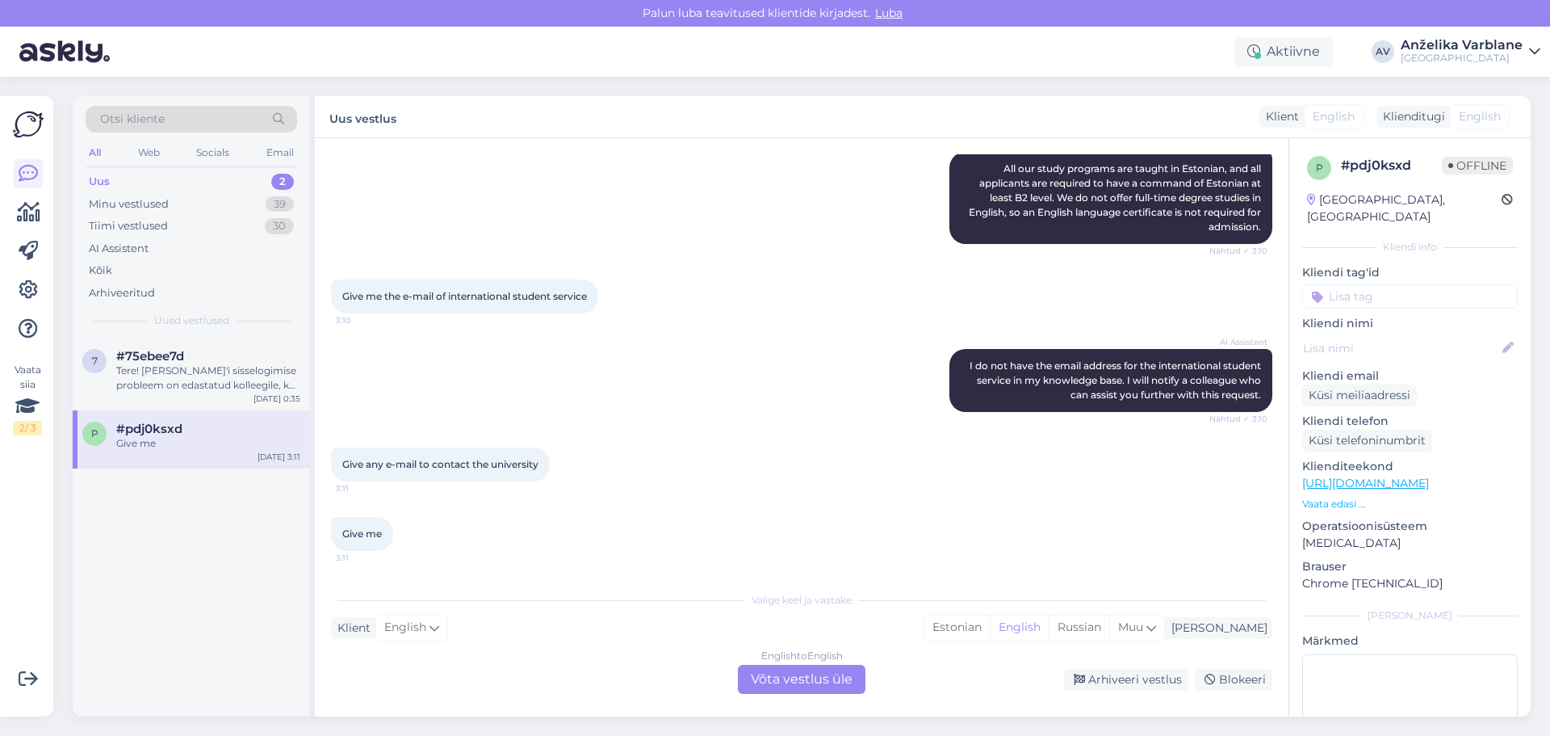
click at [1429, 476] on link "[URL][DOMAIN_NAME]" at bounding box center [1365, 483] width 127 height 15
